Goal: Transaction & Acquisition: Purchase product/service

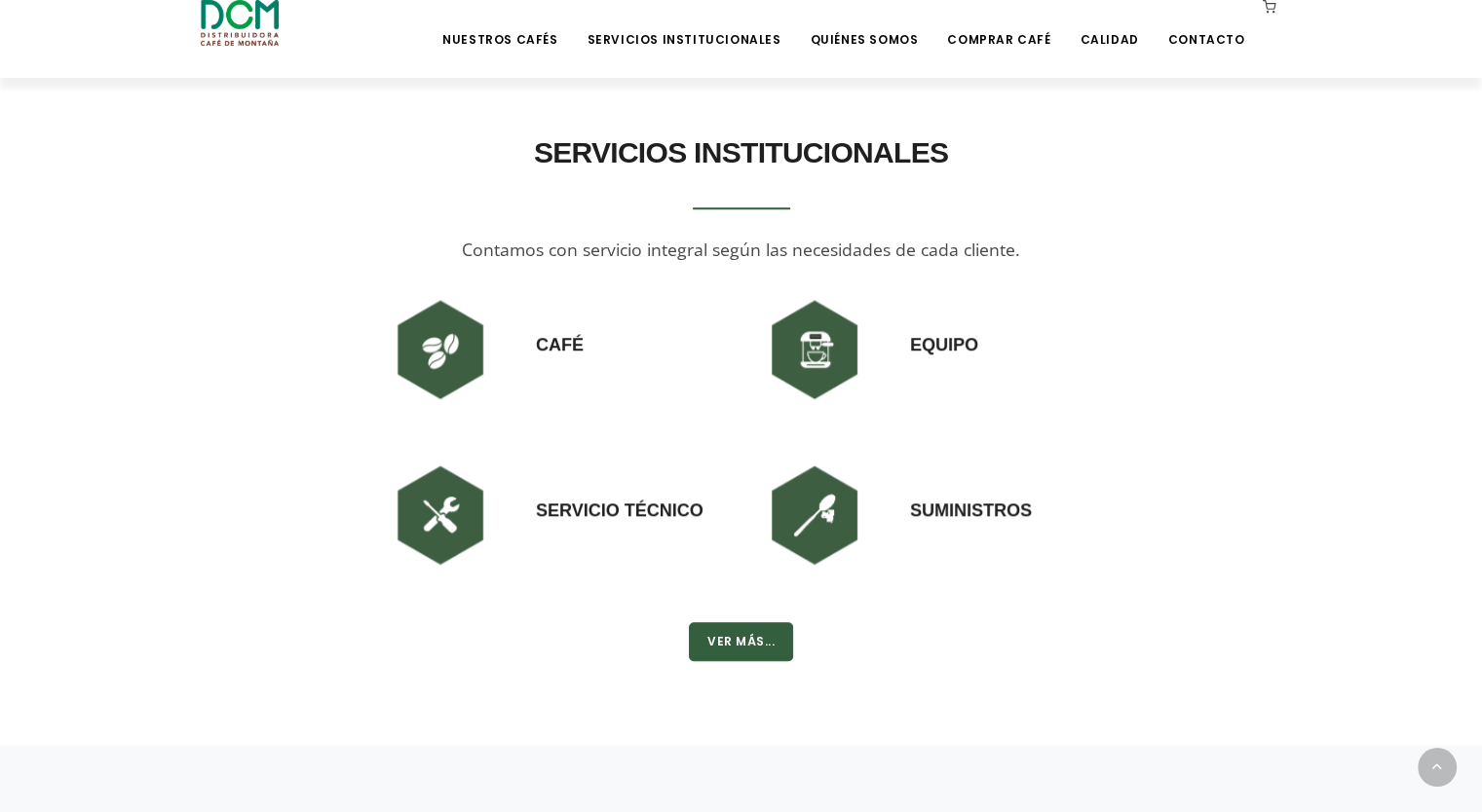
scroll to position [916, 0]
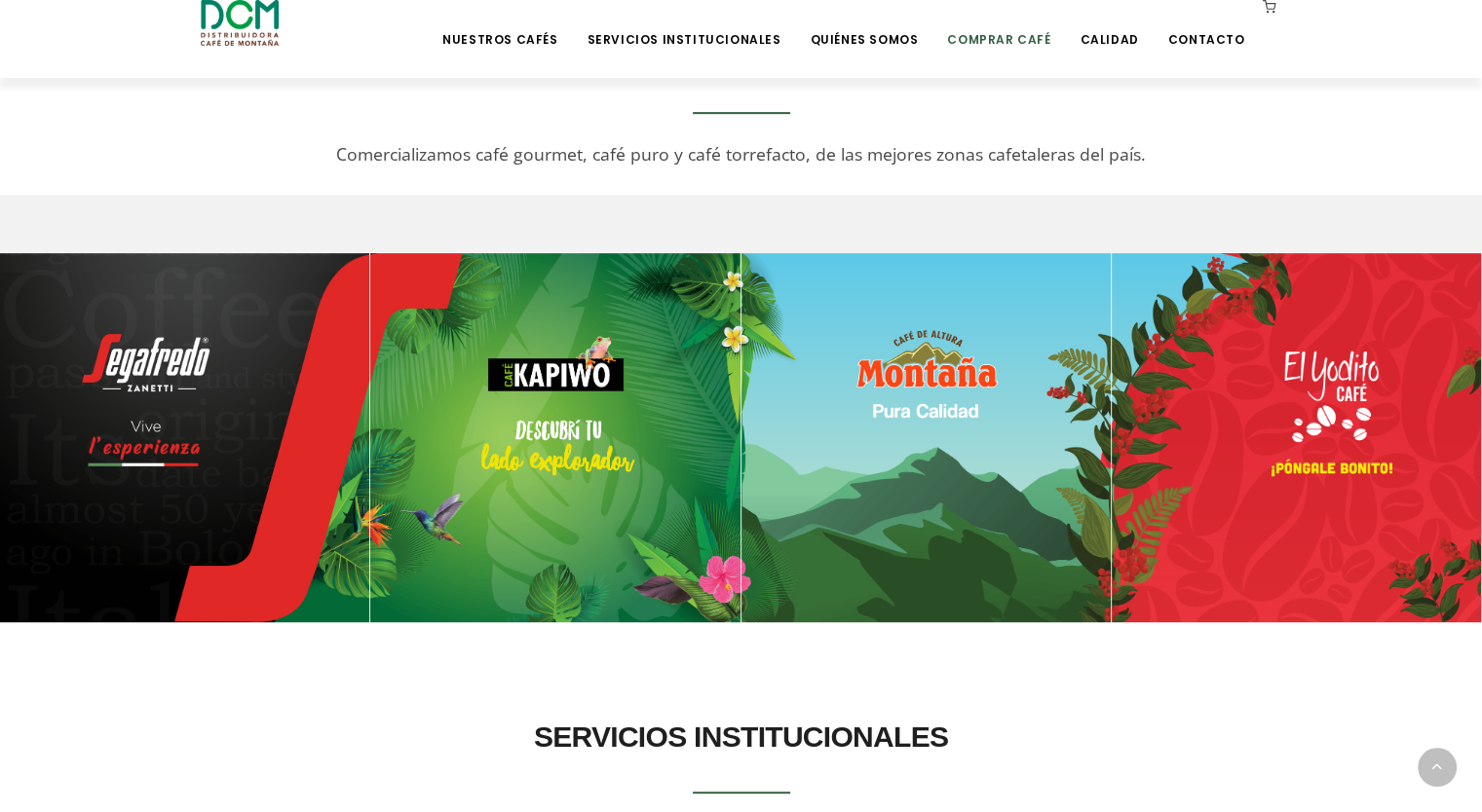
click at [1018, 39] on link "Comprar Café" at bounding box center [998, 24] width 126 height 46
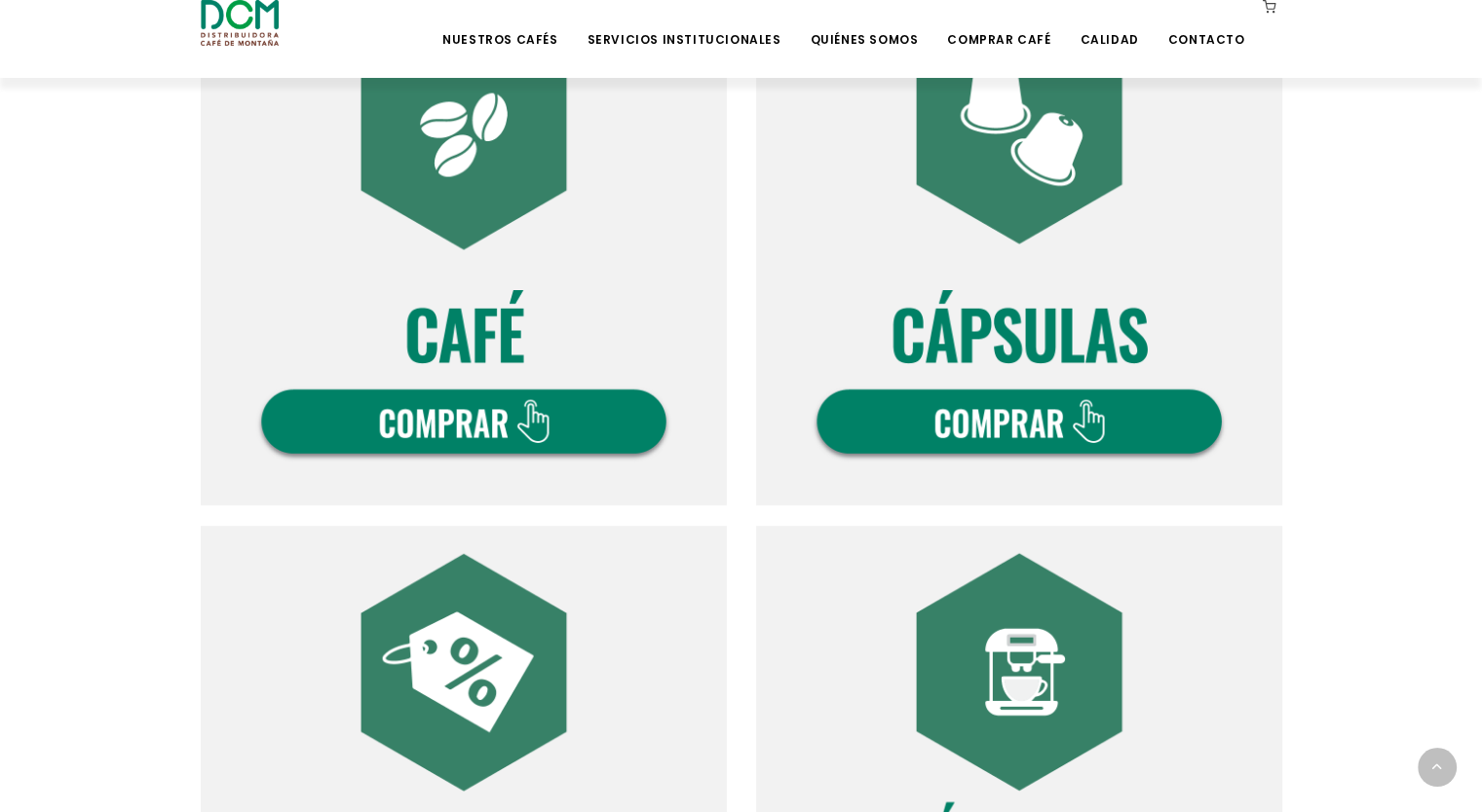
scroll to position [780, 0]
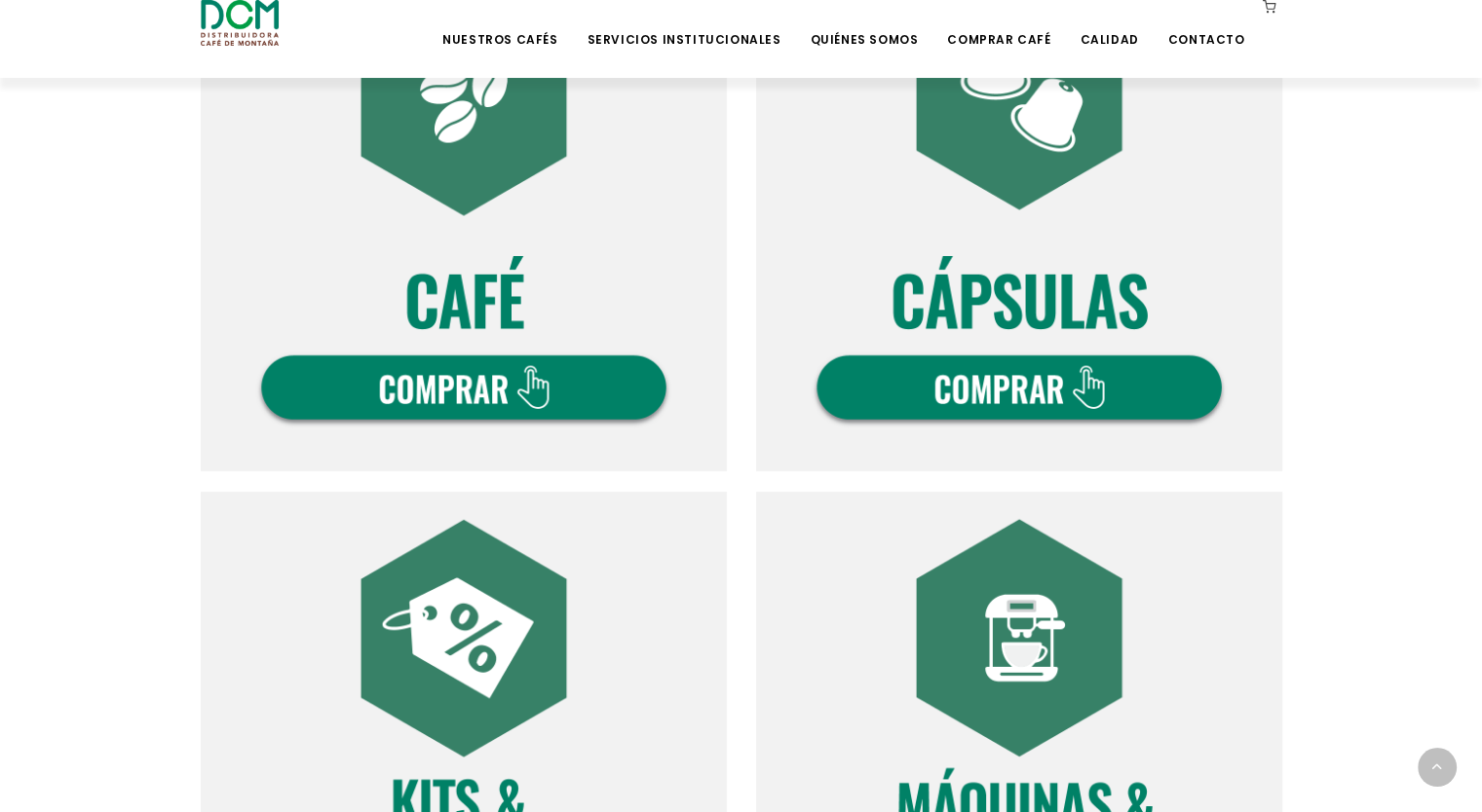
click at [433, 392] on img at bounding box center [463, 208] width 526 height 526
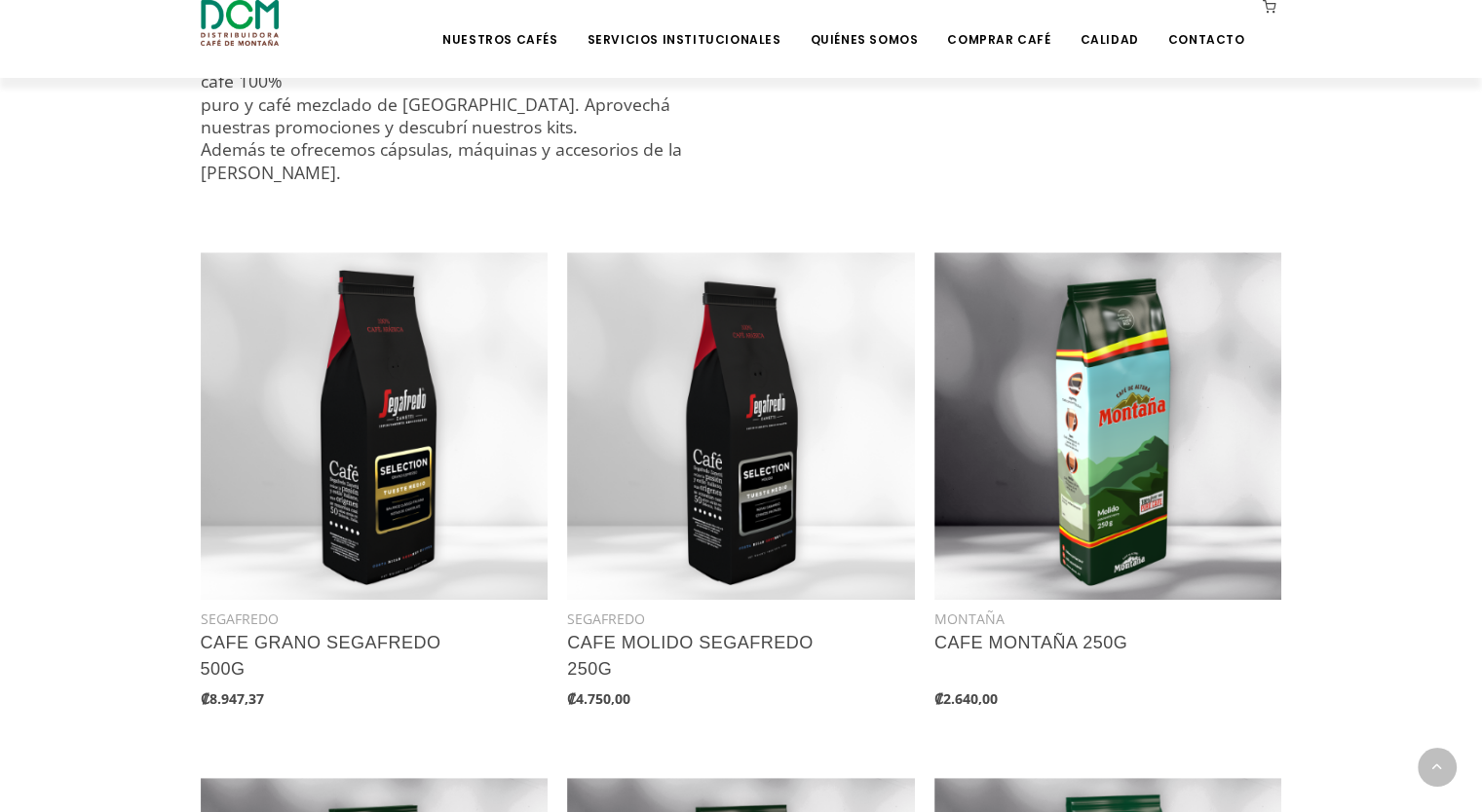
scroll to position [877, 0]
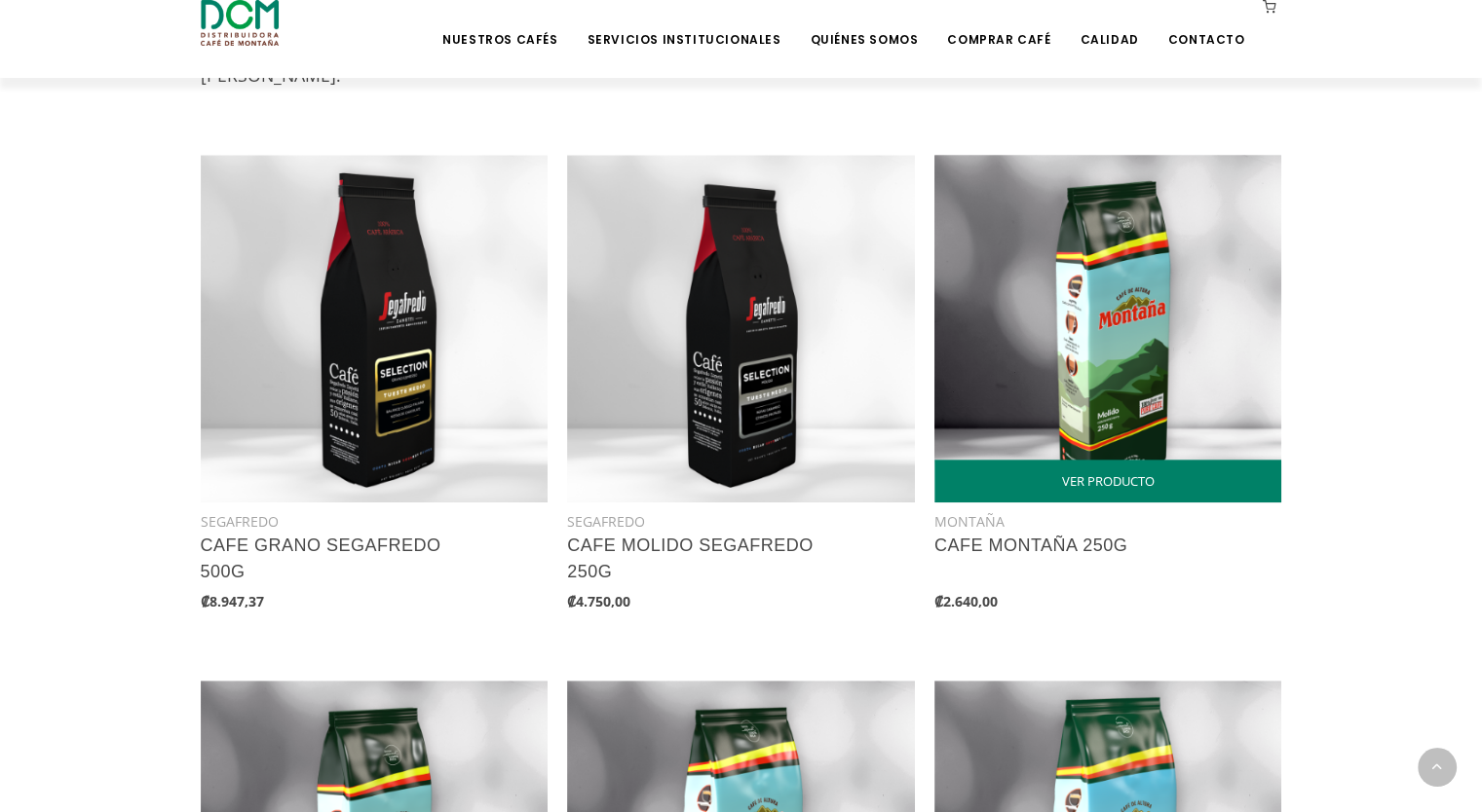
click at [1120, 323] on img at bounding box center [1108, 328] width 348 height 348
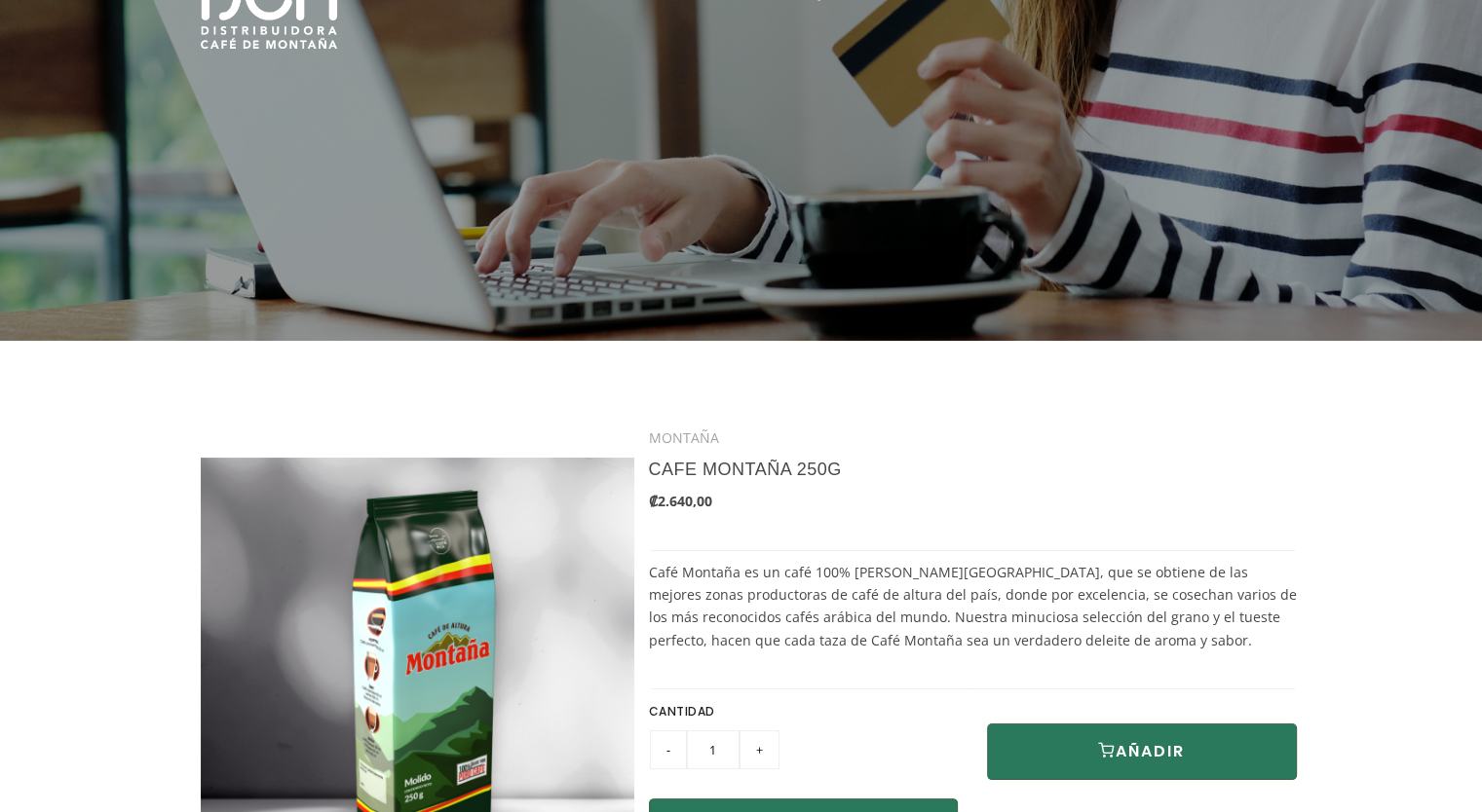
scroll to position [483, 0]
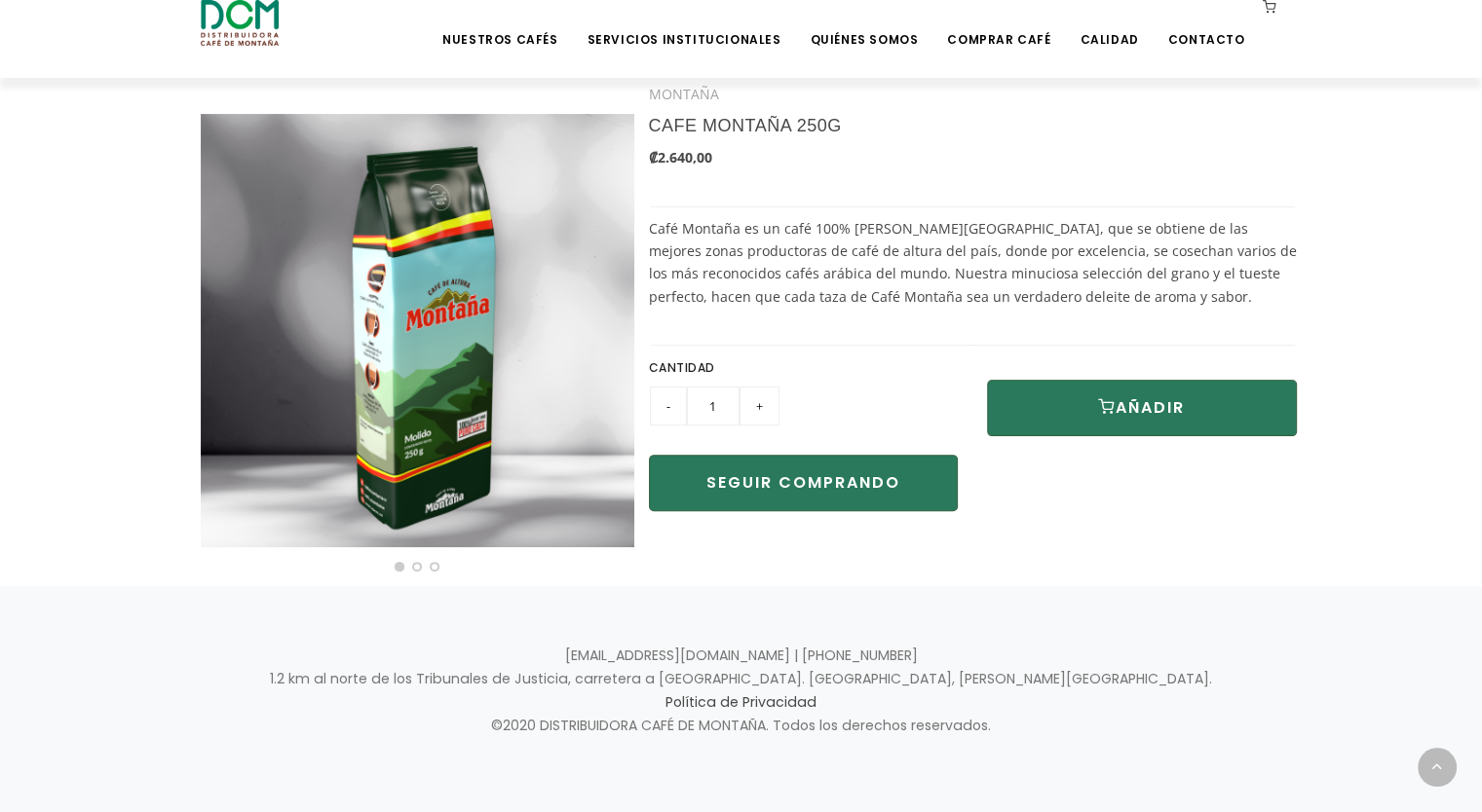
click at [760, 410] on input "+" at bounding box center [759, 406] width 40 height 39
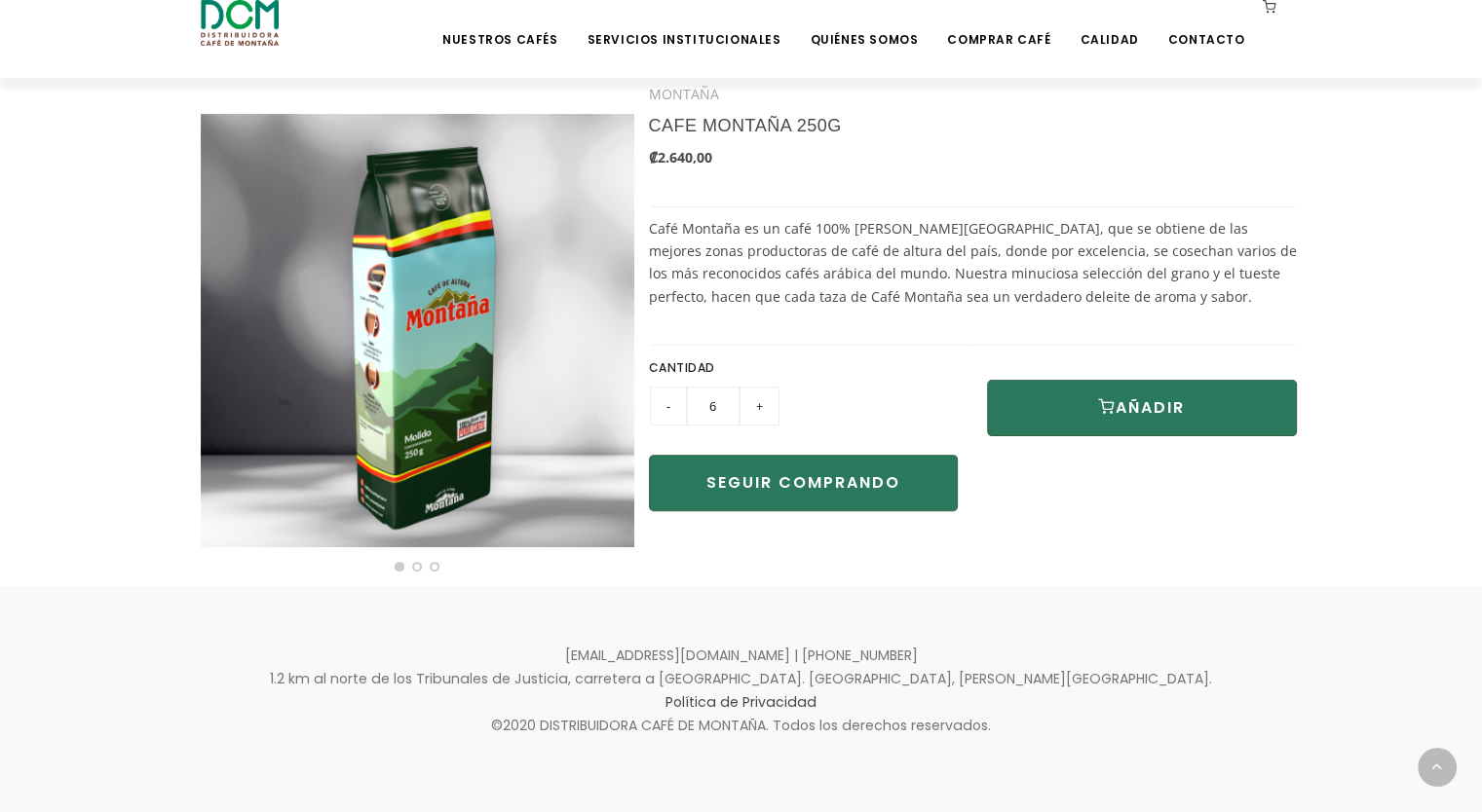
click at [760, 410] on input "+" at bounding box center [759, 406] width 40 height 39
drag, startPoint x: 718, startPoint y: 411, endPoint x: 678, endPoint y: 407, distance: 40.2
click at [677, 406] on div "- 8 +" at bounding box center [805, 406] width 305 height 39
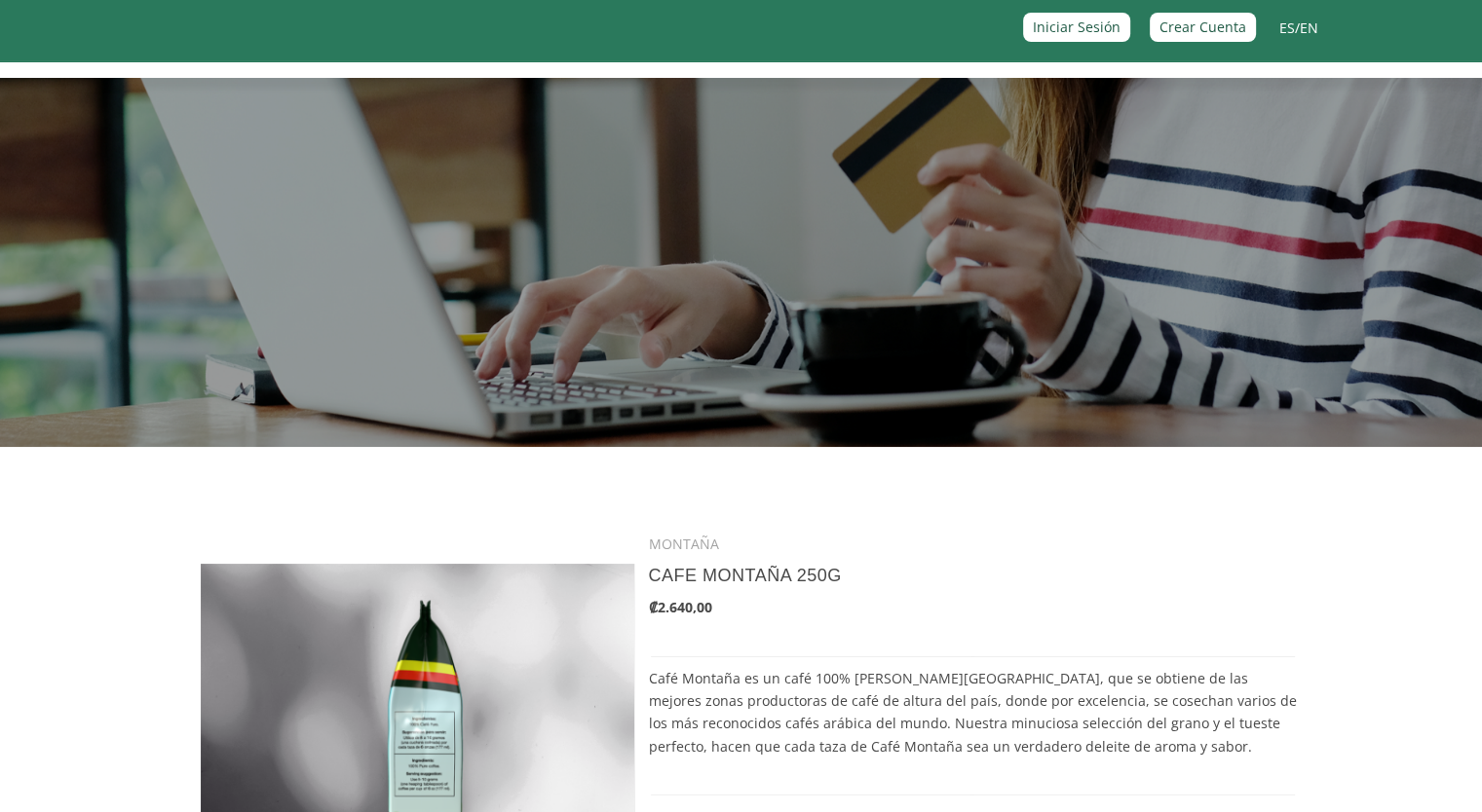
scroll to position [0, 0]
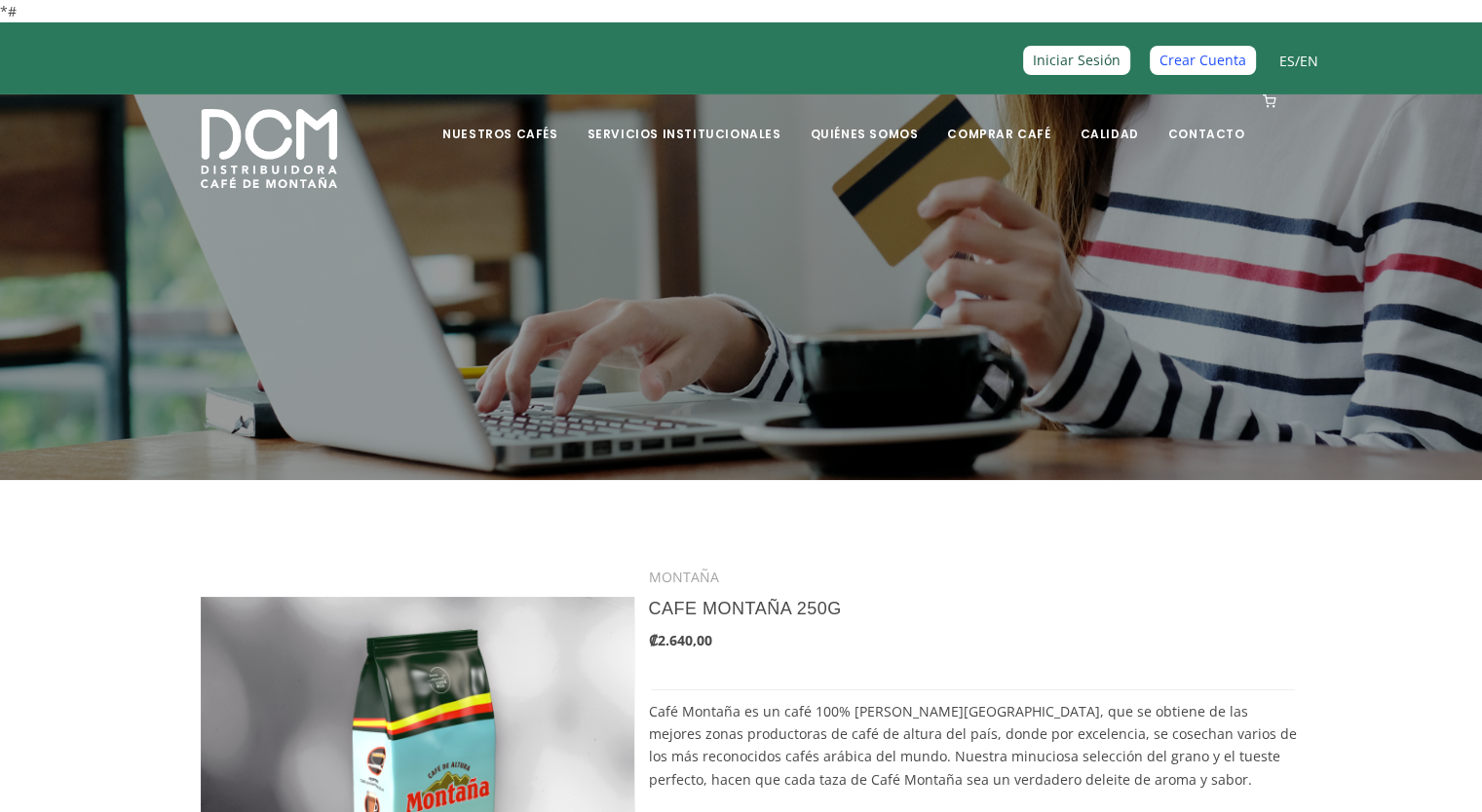
type input "40"
click at [1207, 64] on link "Crear Cuenta" at bounding box center [1202, 60] width 106 height 28
click at [756, 128] on link "Servicios Institucionales" at bounding box center [684, 119] width 217 height 46
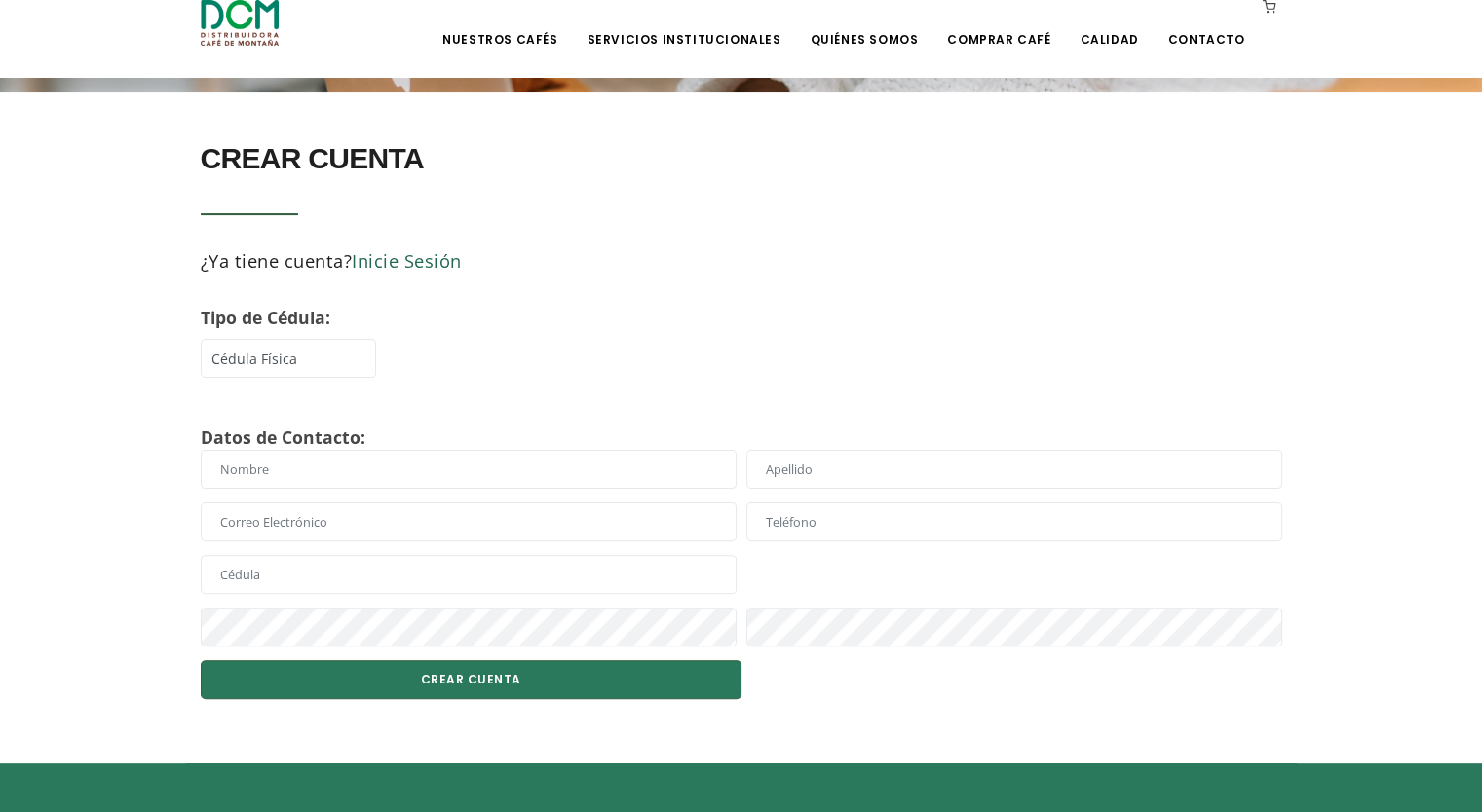
scroll to position [390, 0]
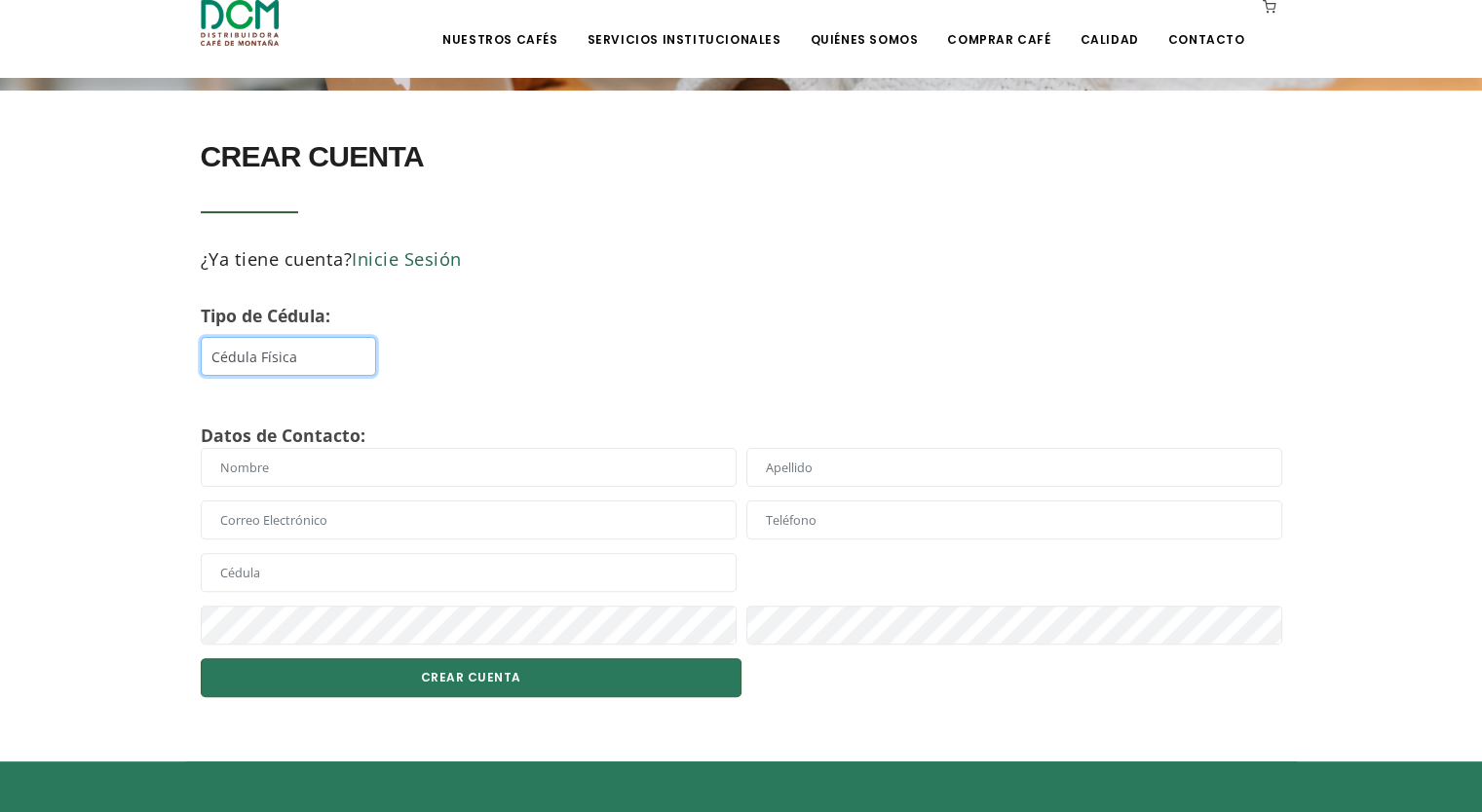
click at [279, 362] on select "Cédula Física Cédula DIMEX Cédula Jurídica" at bounding box center [288, 357] width 175 height 39
click at [201, 337] on select "Cédula Física Cédula DIMEX Cédula Jurídica" at bounding box center [288, 357] width 175 height 39
click at [269, 348] on select "Cédula Física Cédula DIMEX Cédula Jurídica" at bounding box center [288, 357] width 175 height 39
select select "02"
click at [201, 337] on select "Cédula Física Cédula DIMEX Cédula Jurídica" at bounding box center [288, 357] width 175 height 39
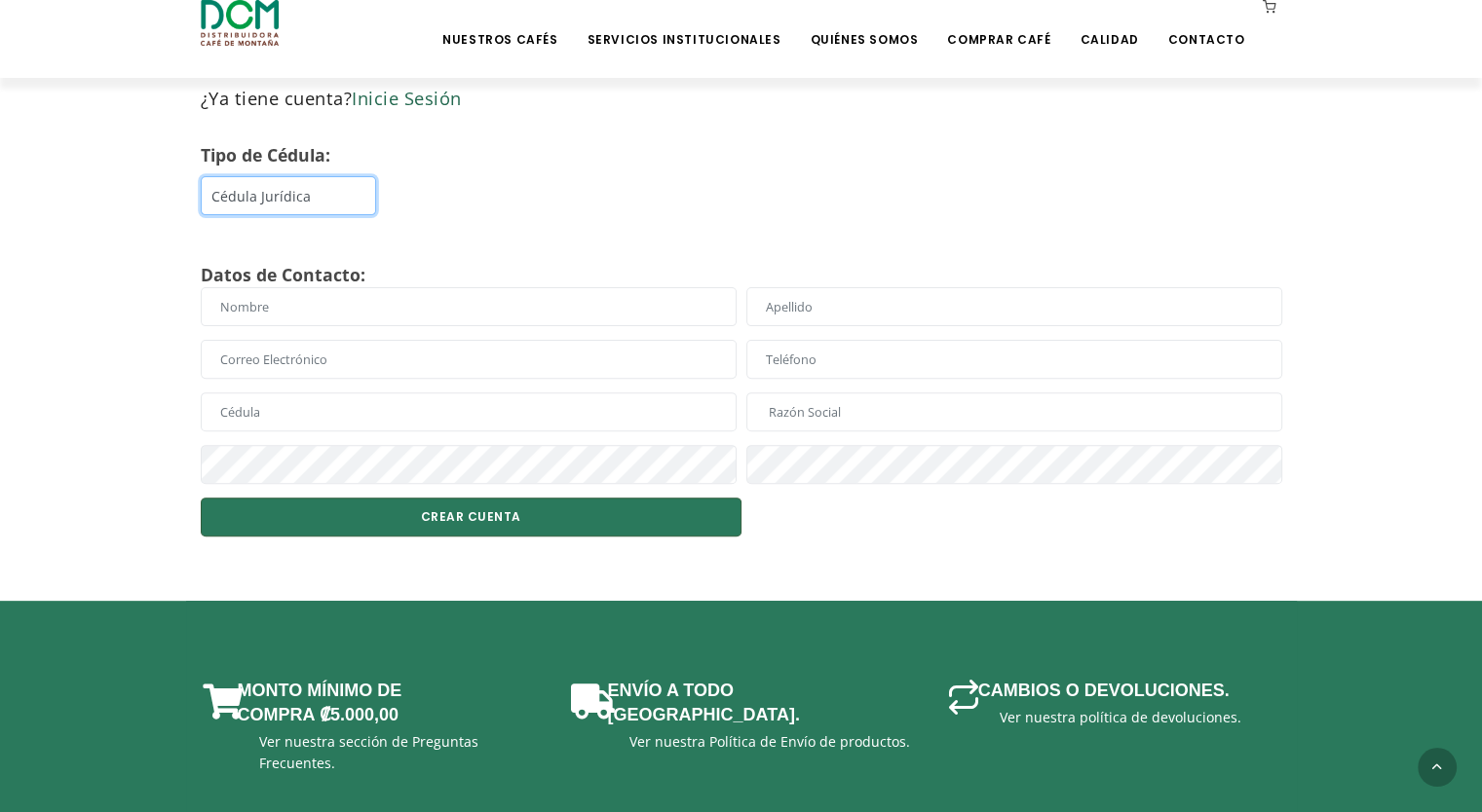
scroll to position [585, 0]
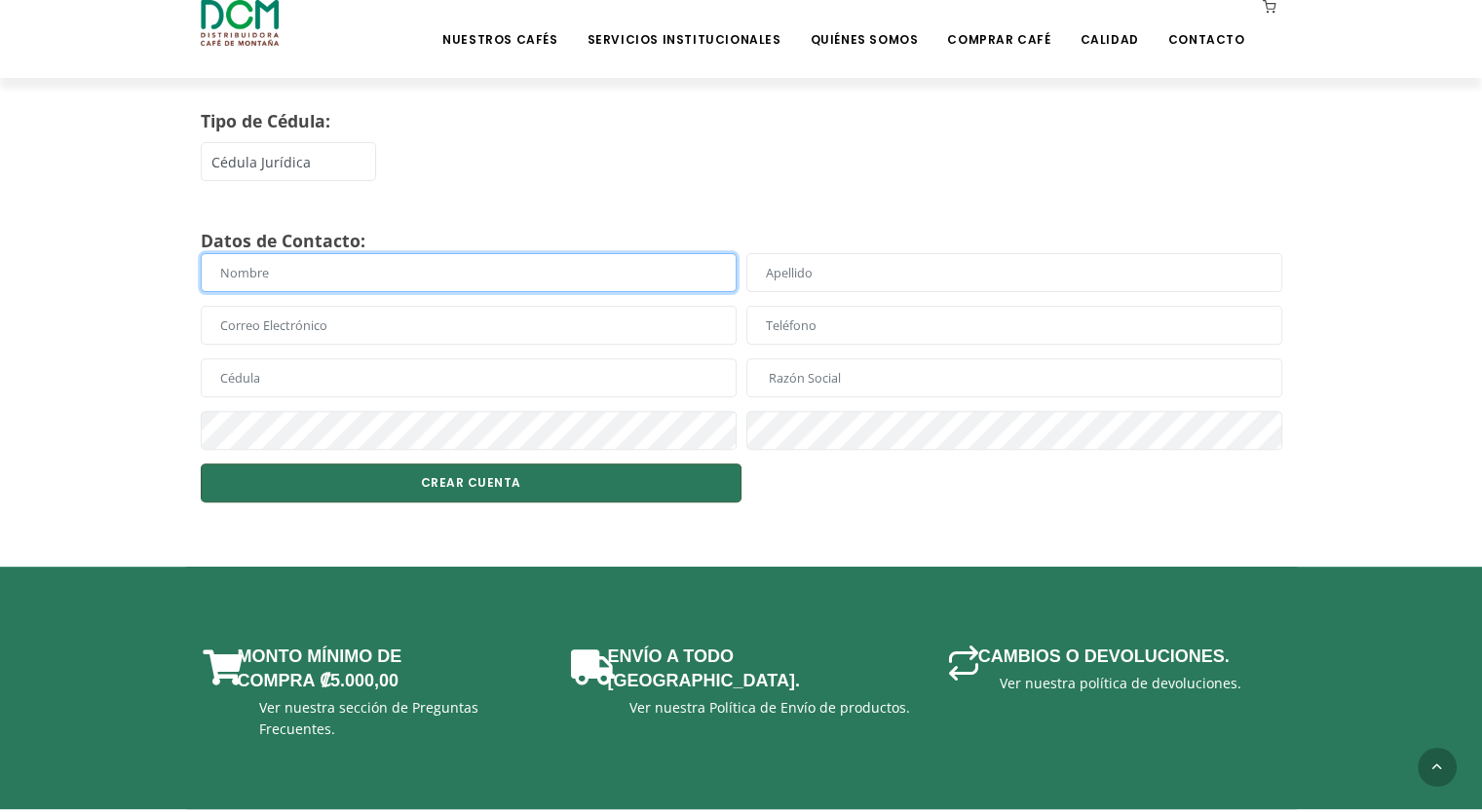
click at [439, 260] on input "text" at bounding box center [468, 273] width 536 height 39
type input "Jakeline"
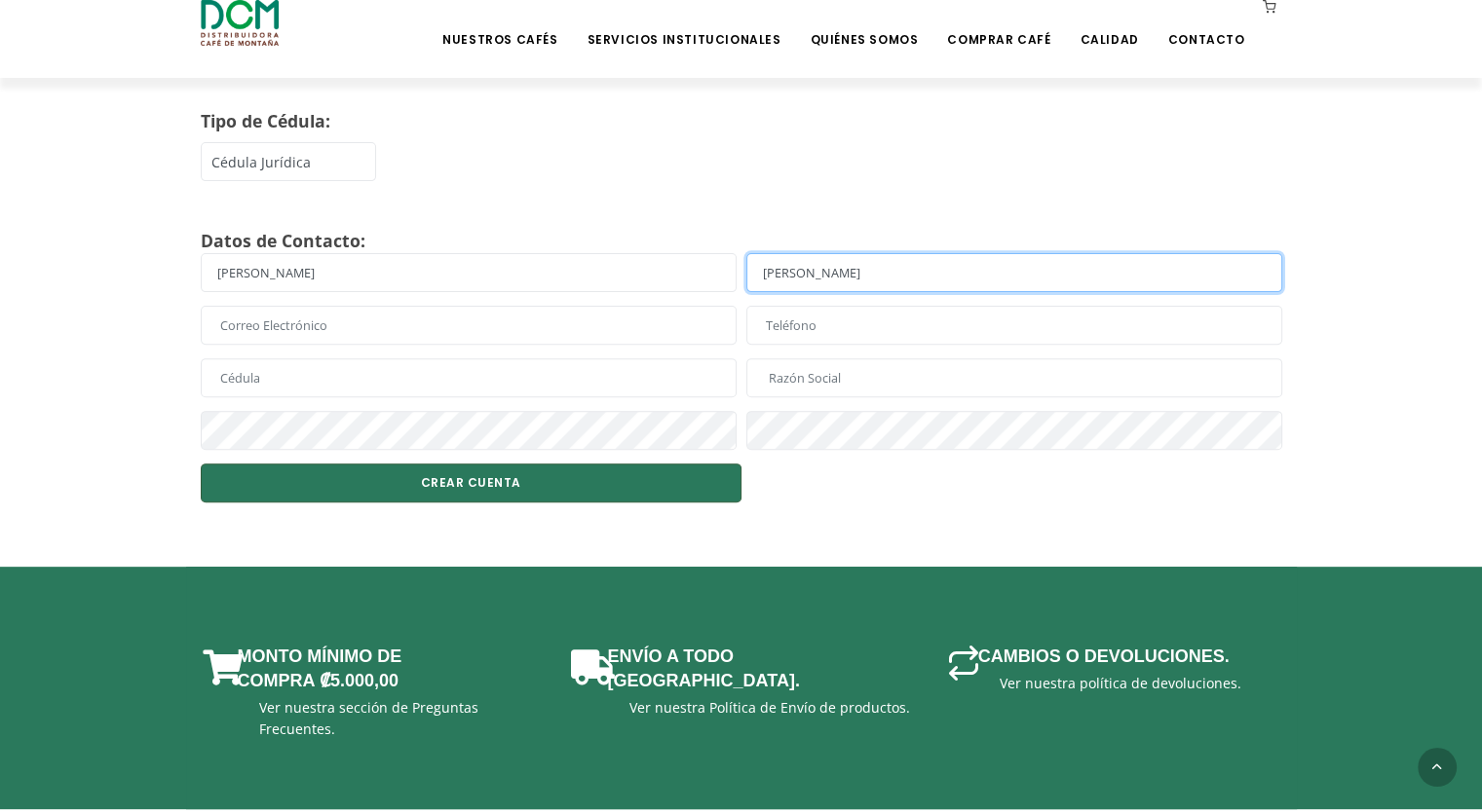
type input "Meneses"
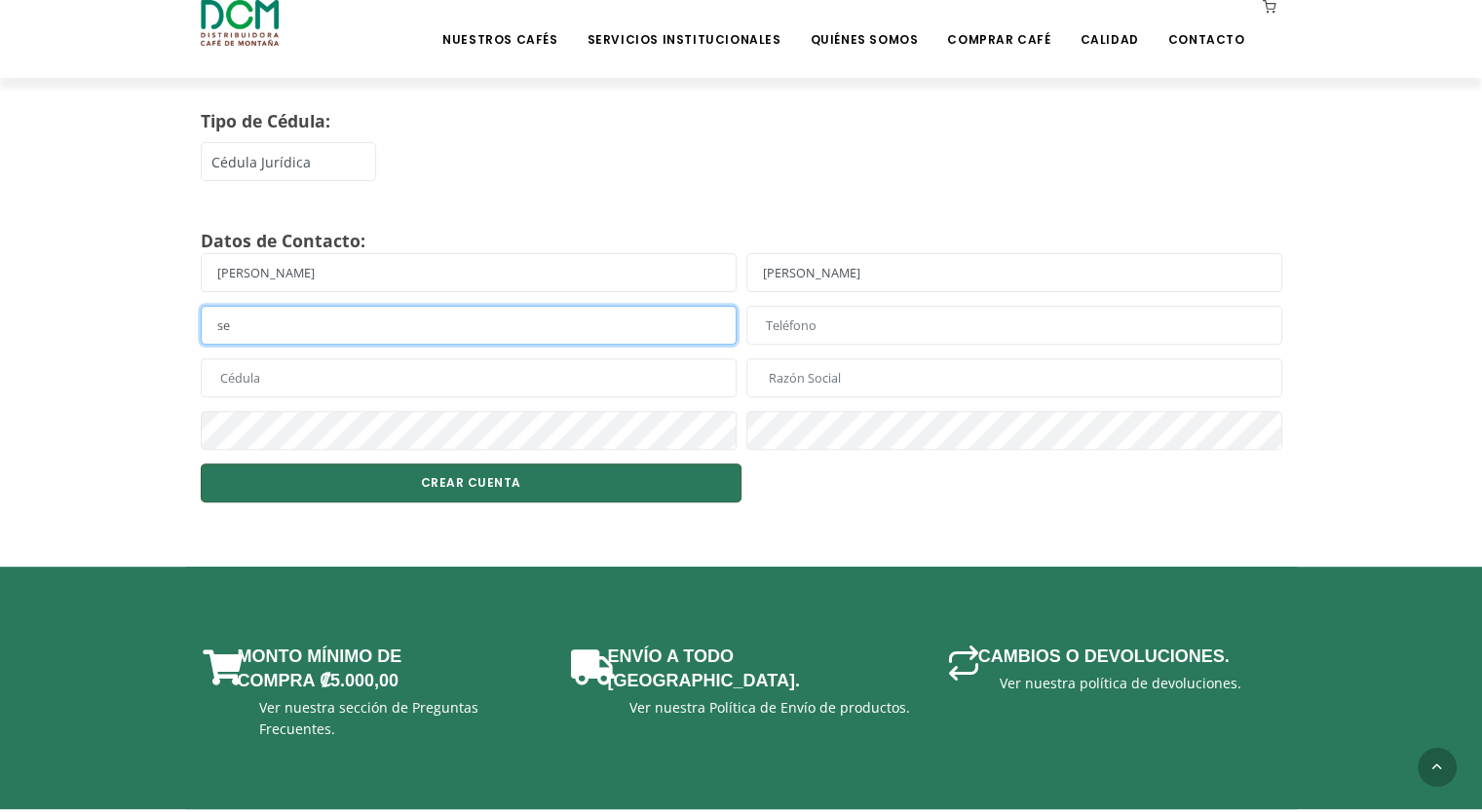
type input "s"
type input "proveeduria@exclusimon.com"
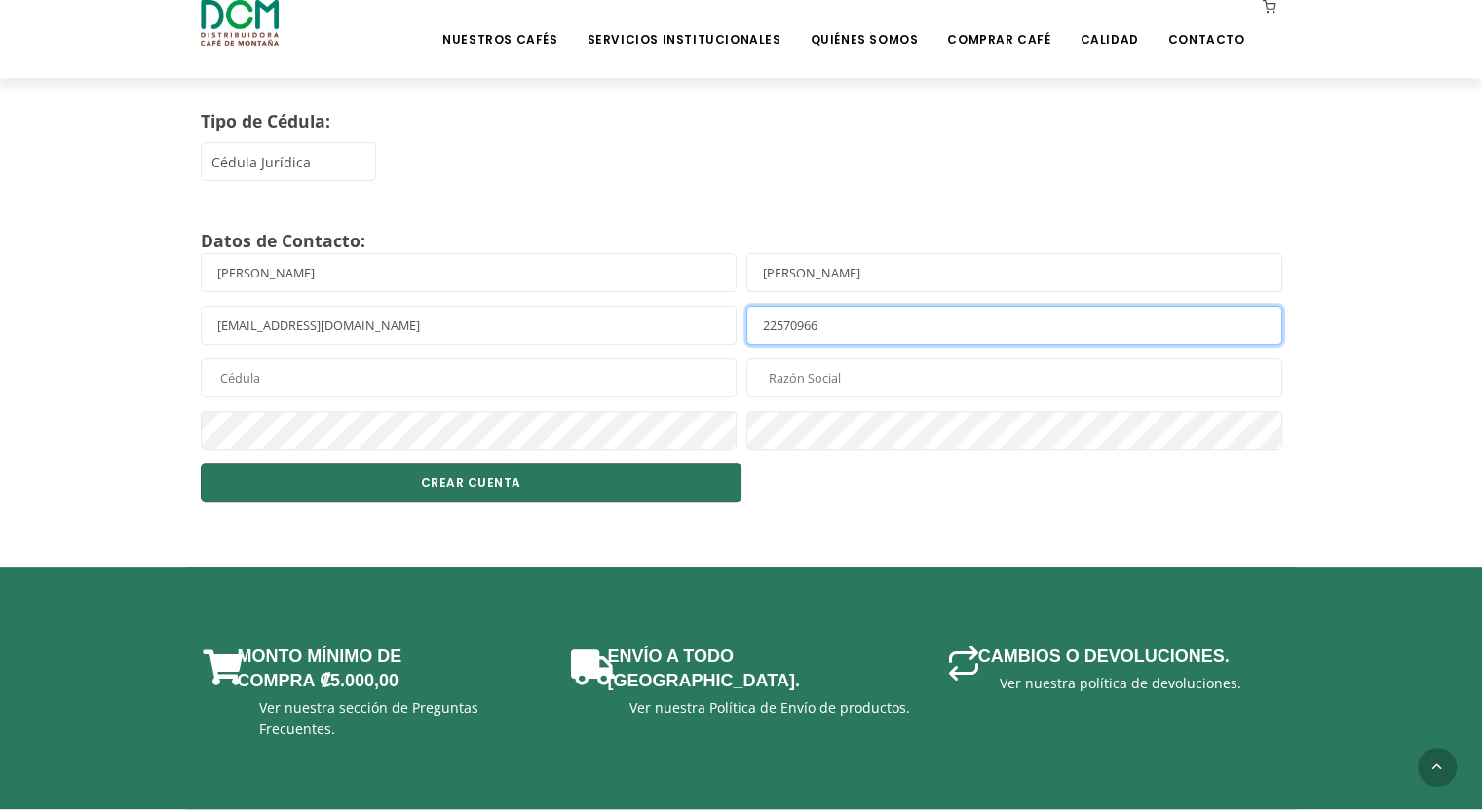
type input "22570966"
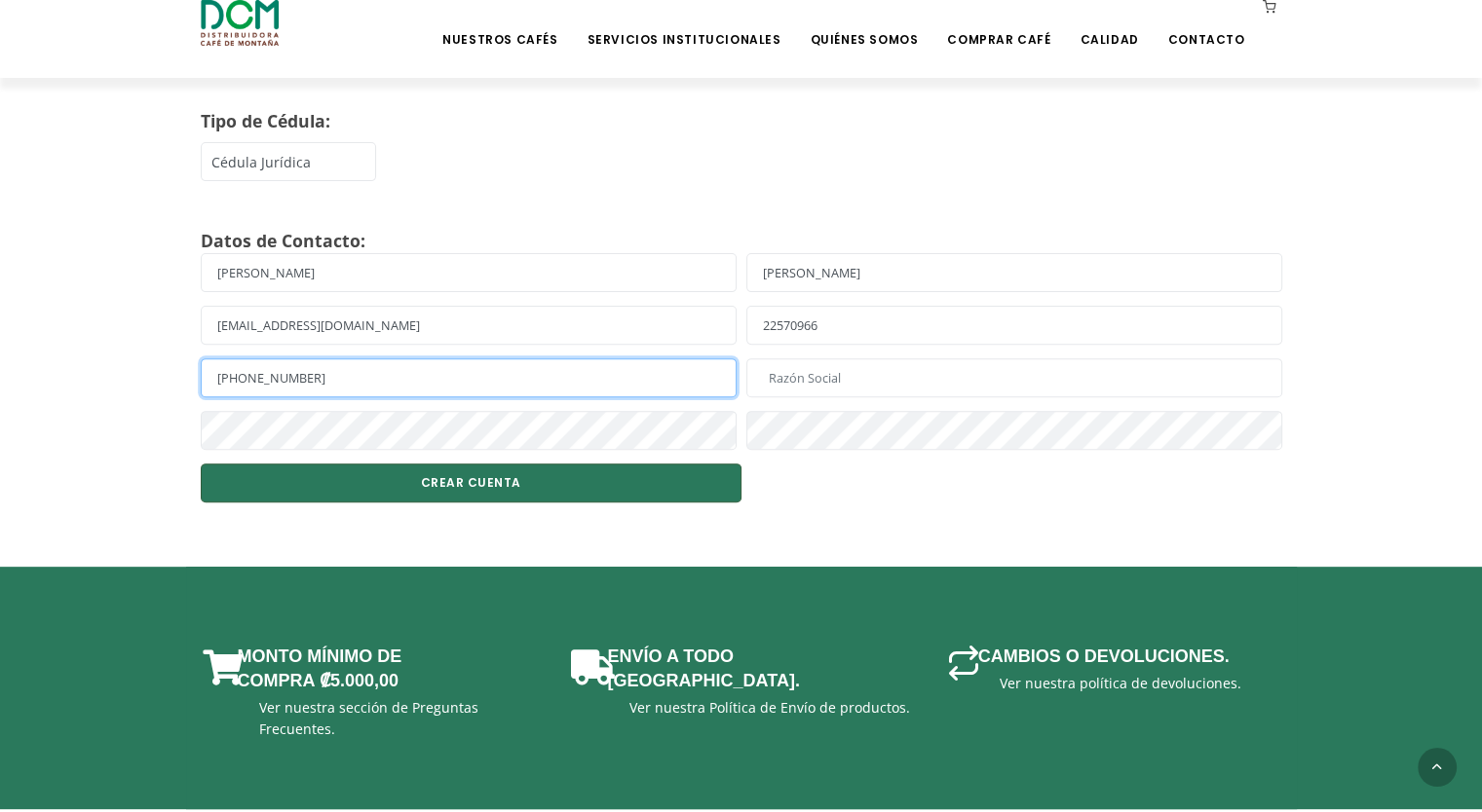
type input "3-101-548518"
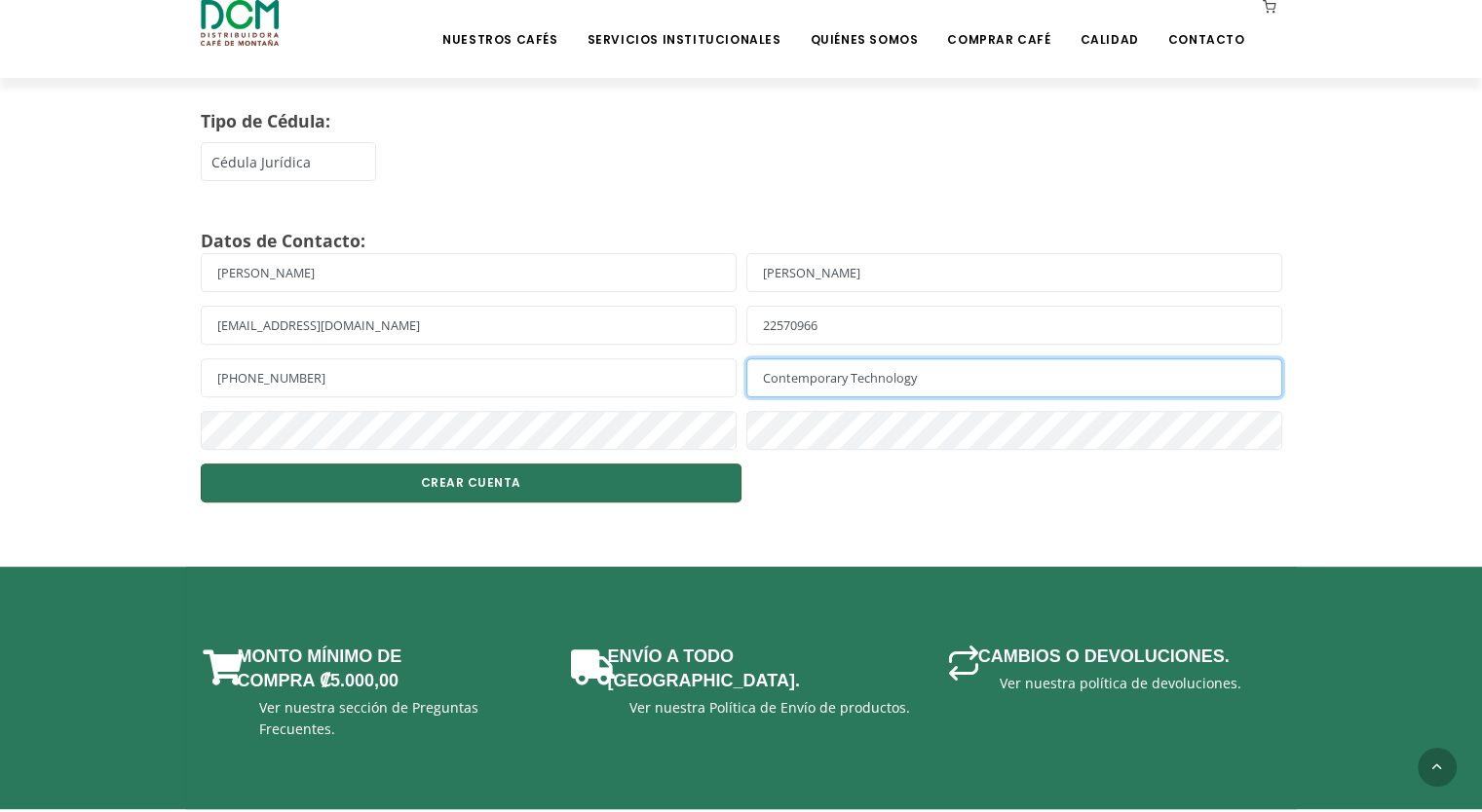
type input "Contemporary Technology"
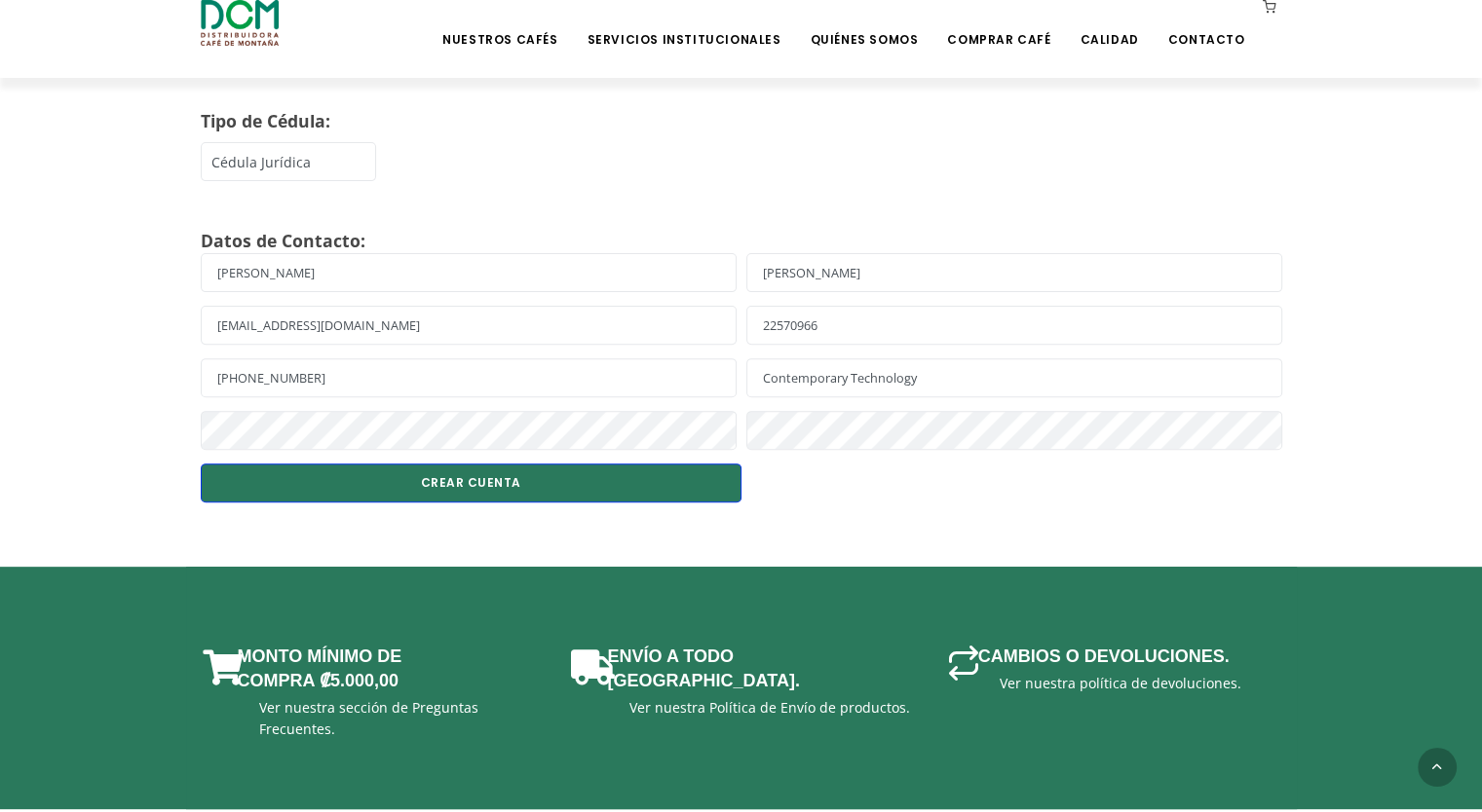
click at [455, 485] on button "CREAR CUENTA" at bounding box center [471, 483] width 541 height 39
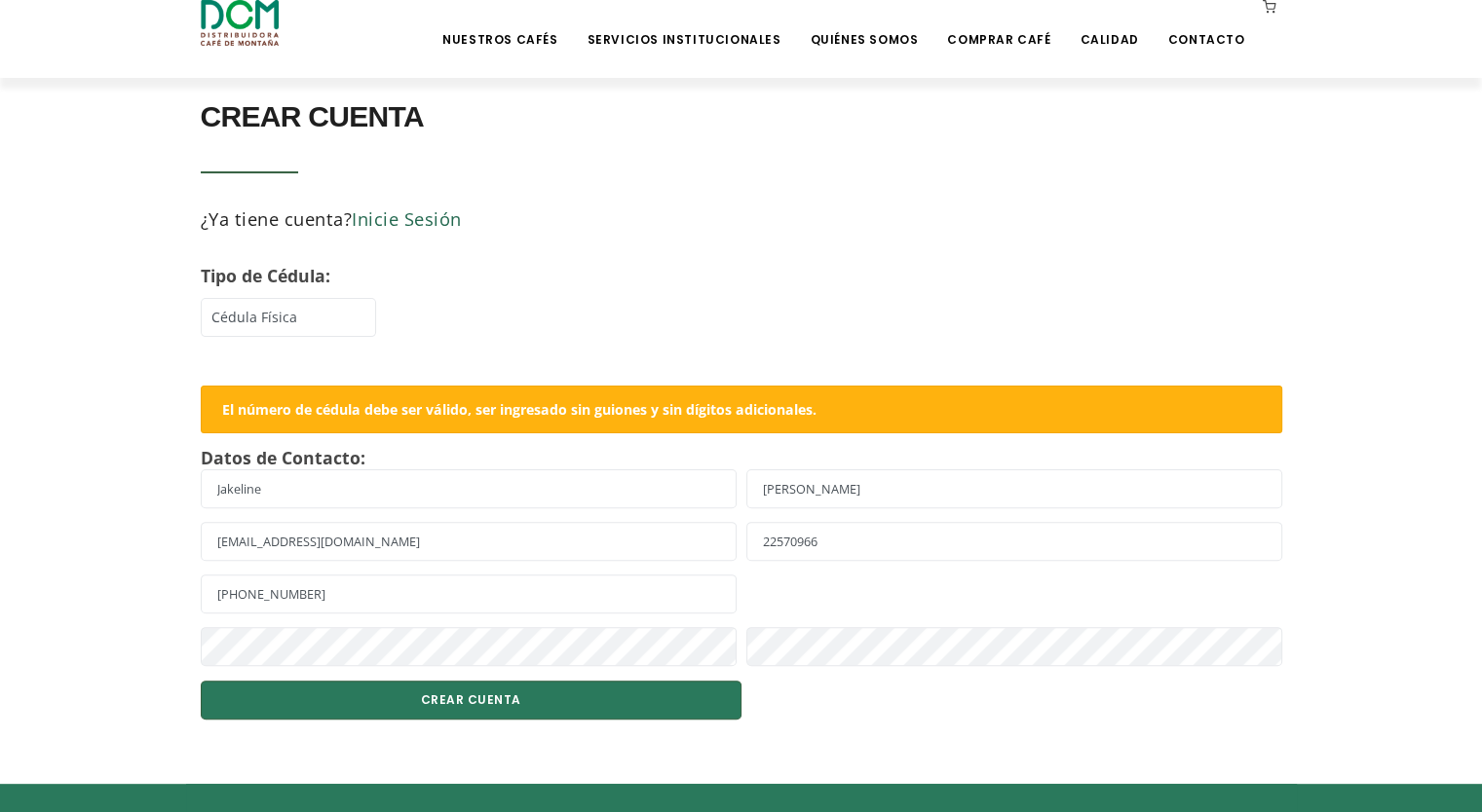
scroll to position [487, 0]
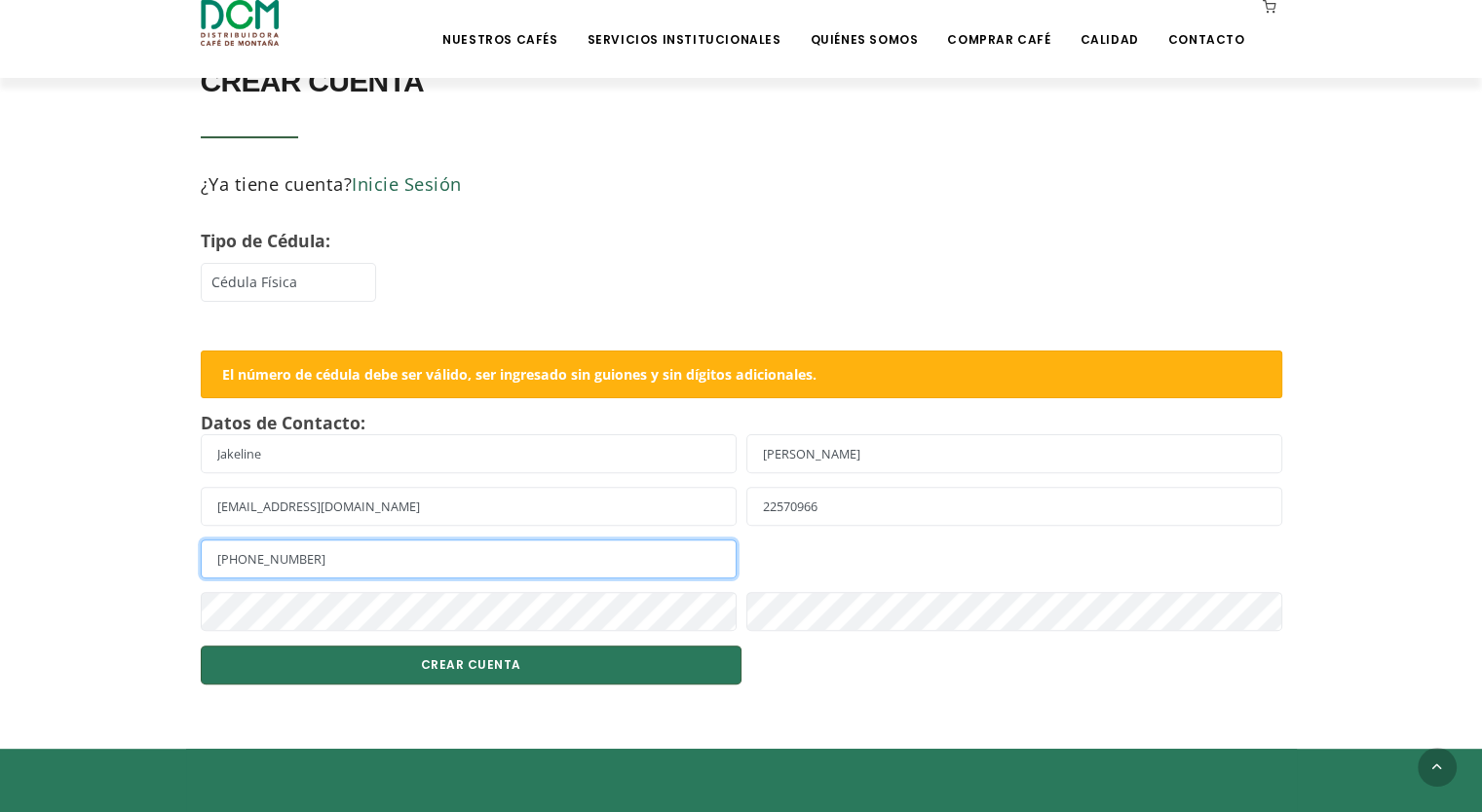
click at [257, 554] on input "3-101-548518" at bounding box center [468, 559] width 536 height 39
type input "3101548518"
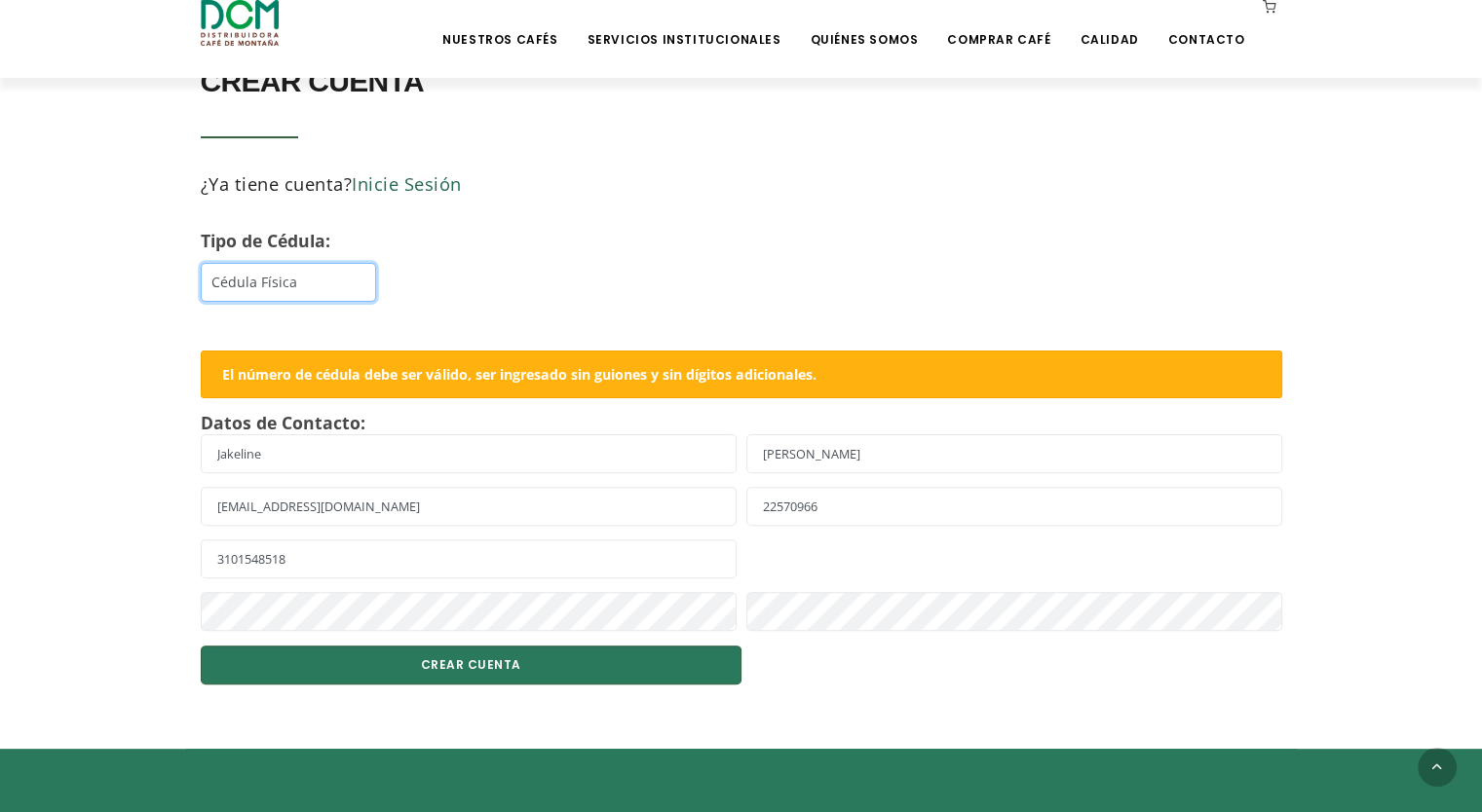
click at [279, 274] on select "Cédula Física Cédula DIMEX Cédula Jurídica" at bounding box center [288, 282] width 175 height 39
select select "02"
click at [201, 263] on select "Cédula Física Cédula DIMEX Cédula Jurídica" at bounding box center [288, 282] width 175 height 39
click at [464, 673] on button "CREAR CUENTA" at bounding box center [471, 665] width 541 height 39
click at [413, 660] on button "CREAR CUENTA" at bounding box center [471, 665] width 541 height 39
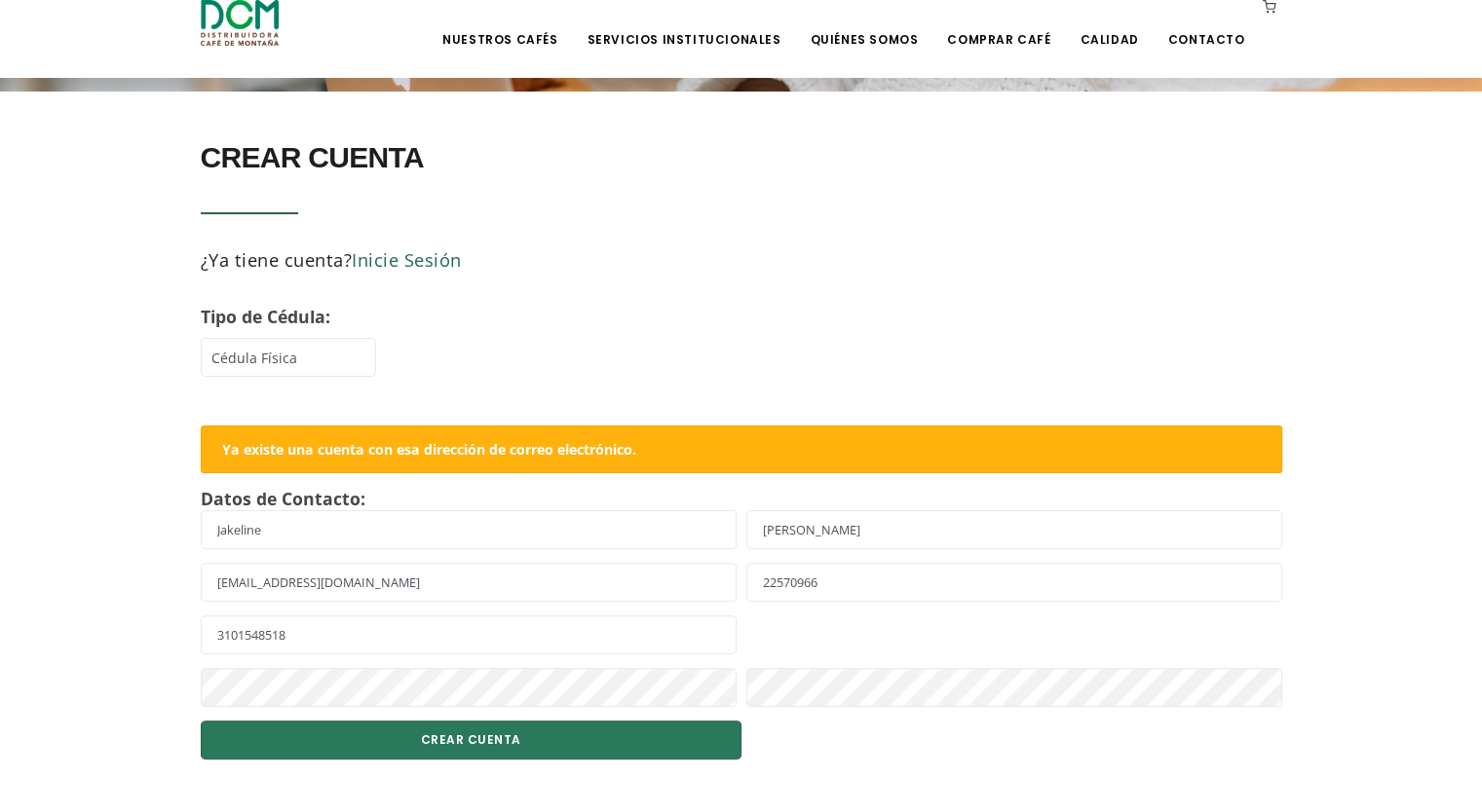
scroll to position [487, 0]
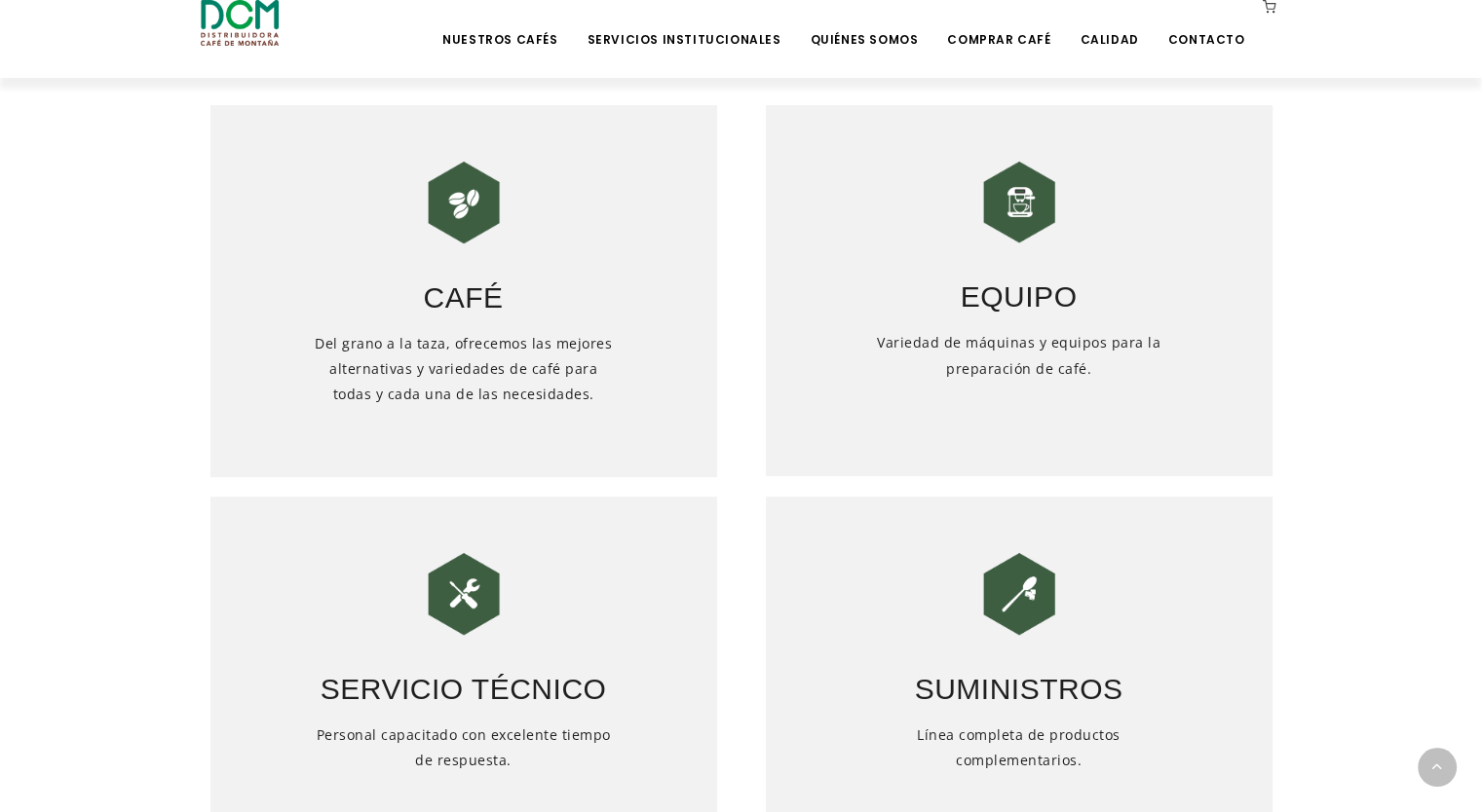
scroll to position [974, 0]
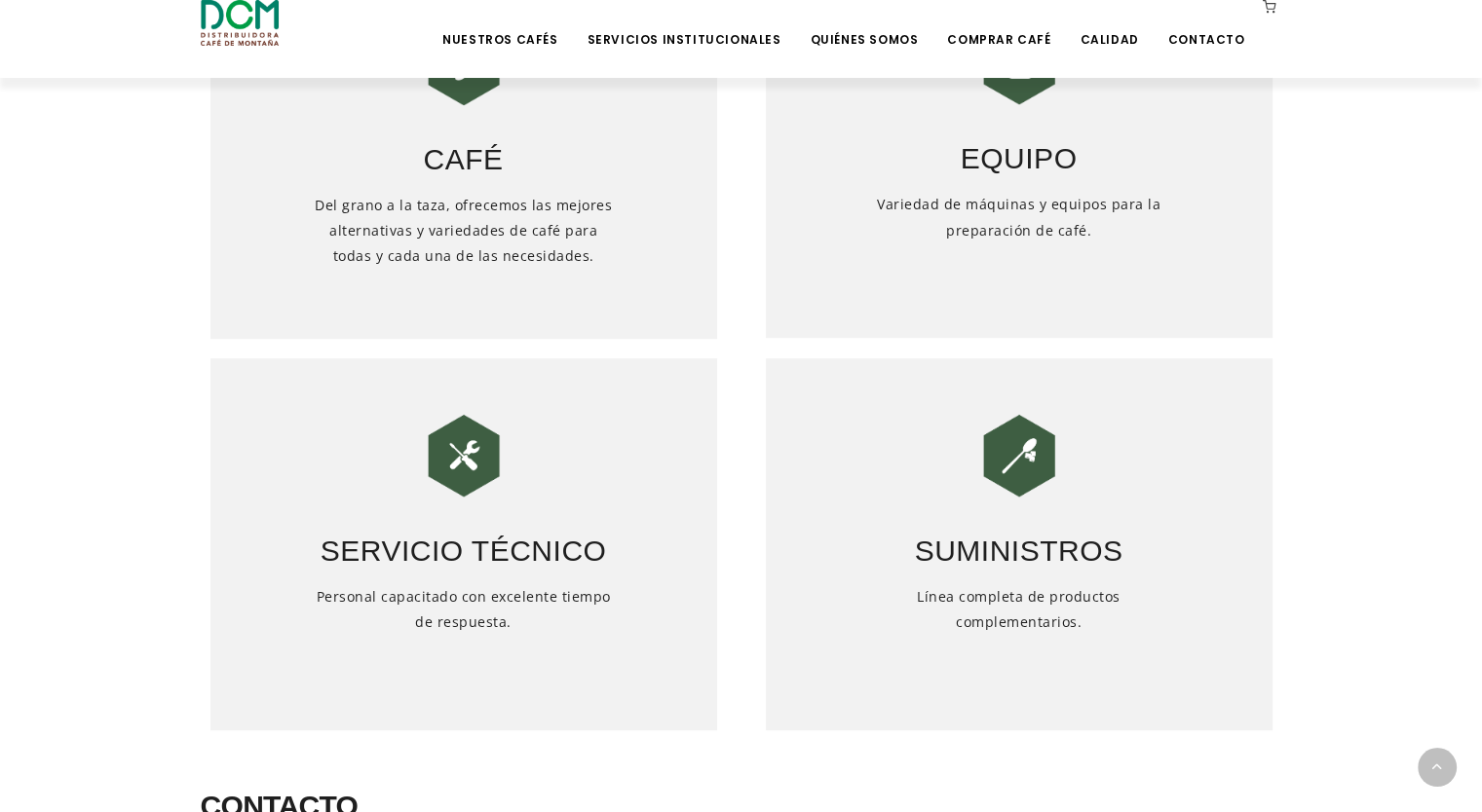
click at [1031, 454] on img at bounding box center [1018, 455] width 97 height 97
click at [988, 567] on h3 "Suministros" at bounding box center [1019, 539] width 506 height 69
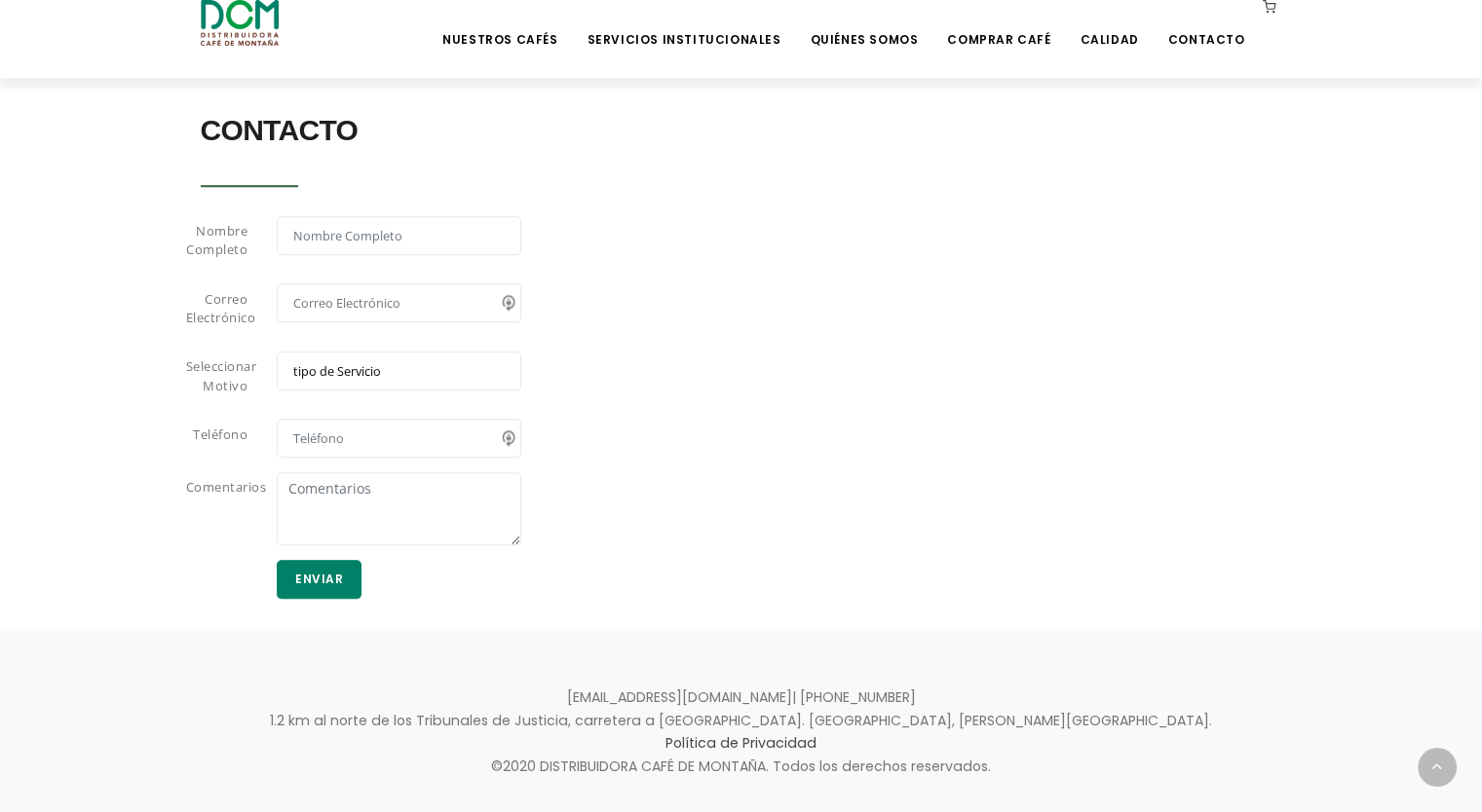
scroll to position [1691, 0]
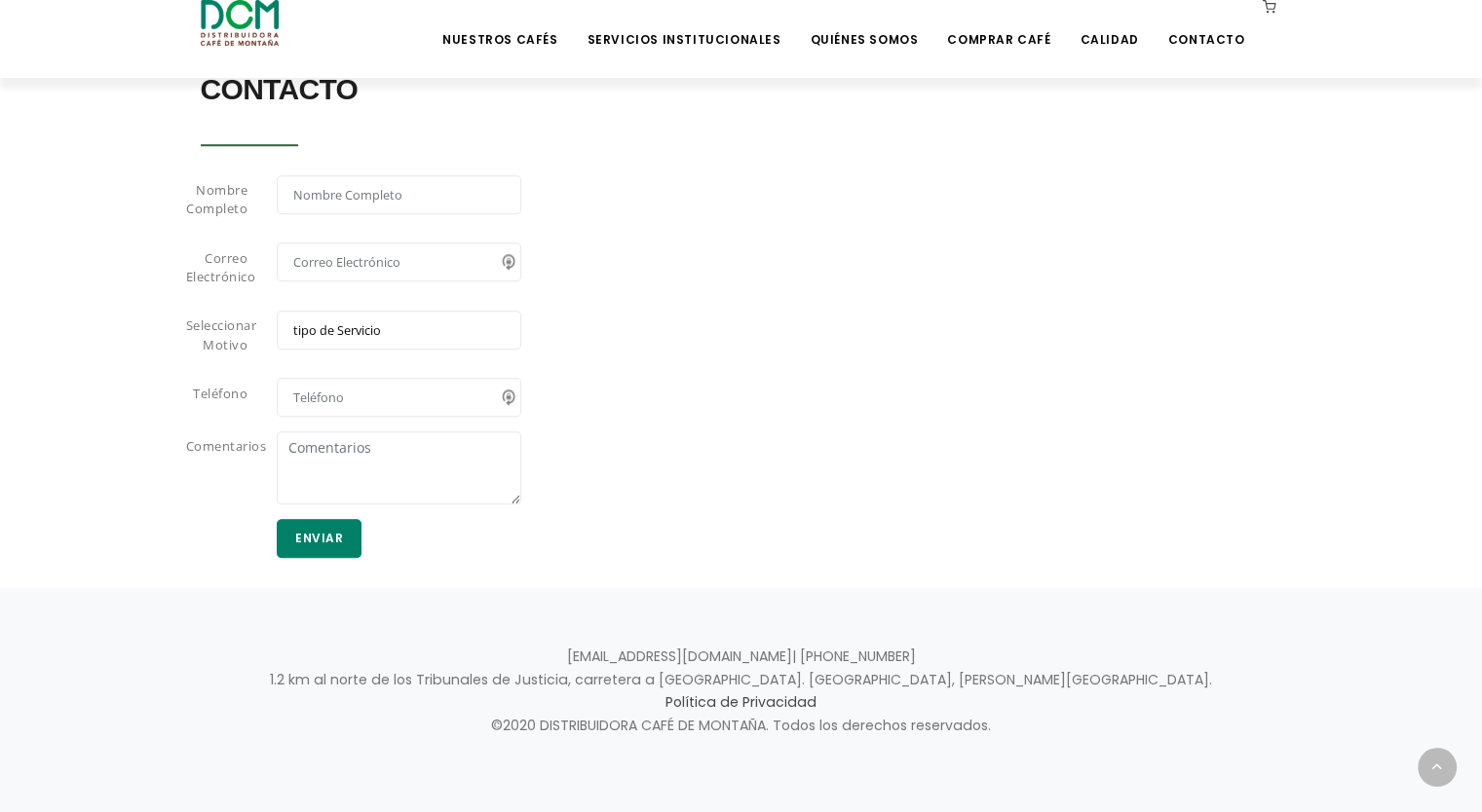
click at [371, 319] on select "tipo de Servicio Café Equipo Servicio Técnico Suministros" at bounding box center [399, 330] width 245 height 39
select select "Cafe"
click at [276, 310] on select "tipo de Servicio Café Equipo Servicio Técnico Suministros" at bounding box center [399, 330] width 245 height 39
click at [319, 384] on input "text" at bounding box center [399, 398] width 245 height 39
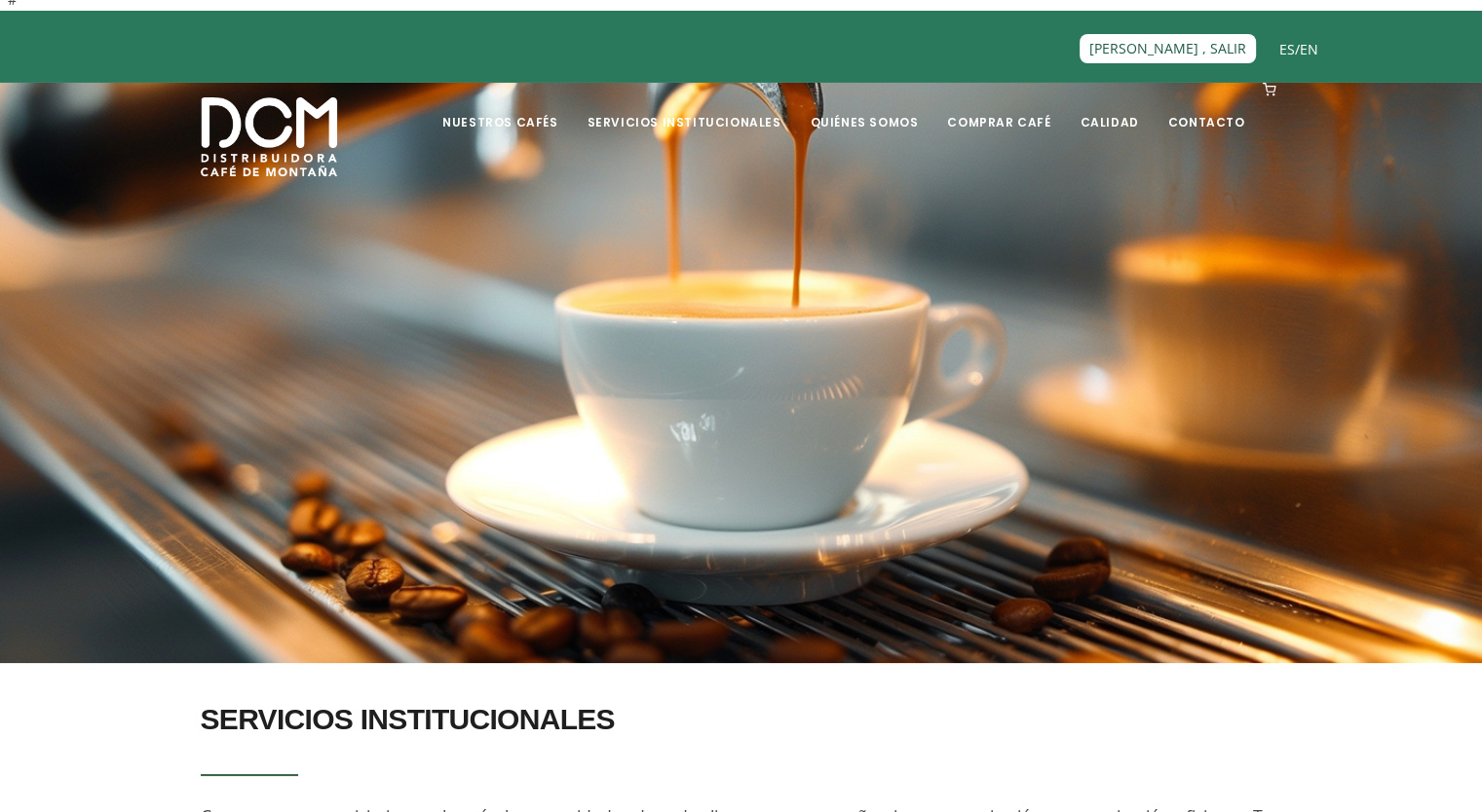
scroll to position [0, 0]
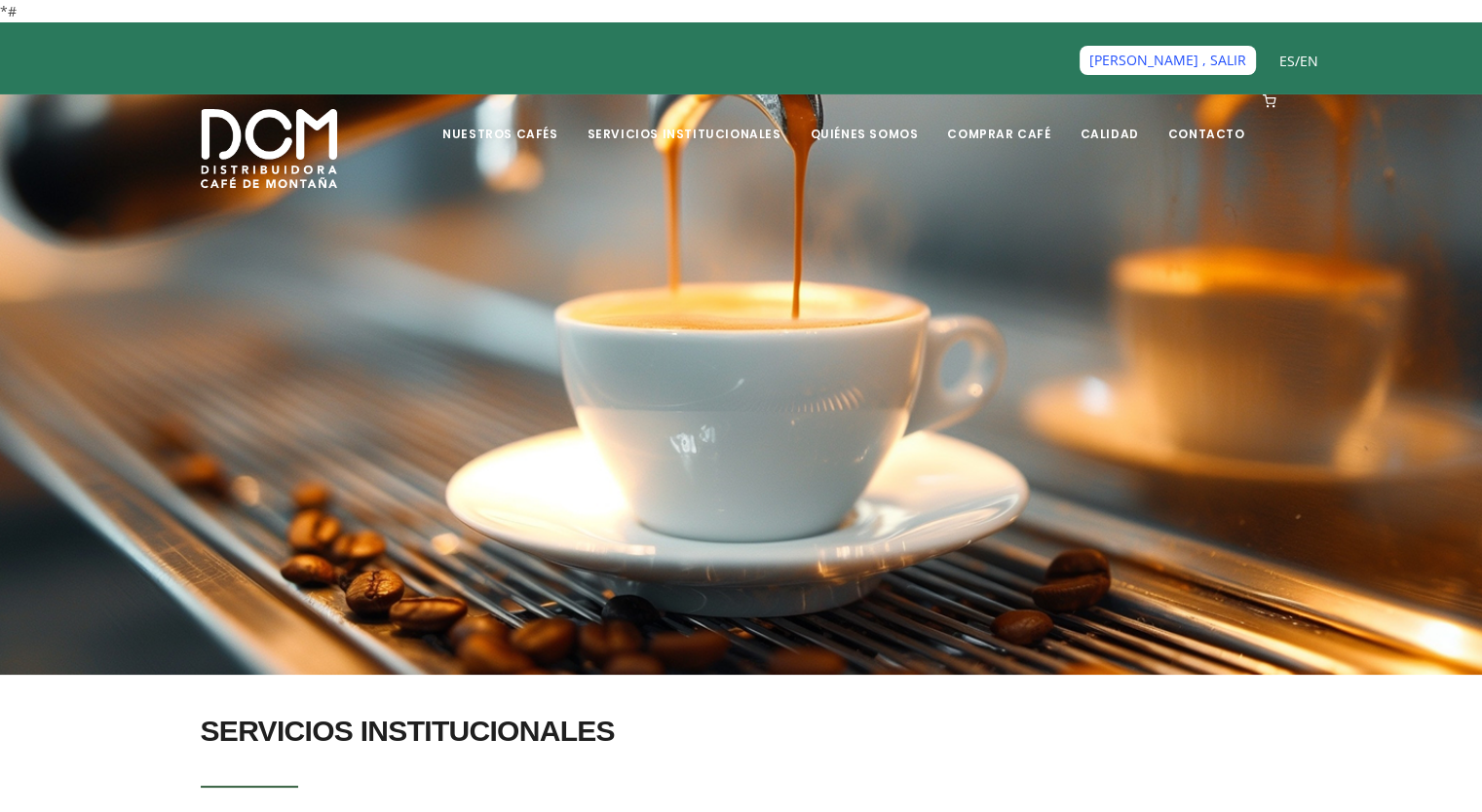
click at [1223, 64] on link "Hola Jakeline , SALIR" at bounding box center [1168, 60] width 176 height 28
